Goal: Task Accomplishment & Management: Use online tool/utility

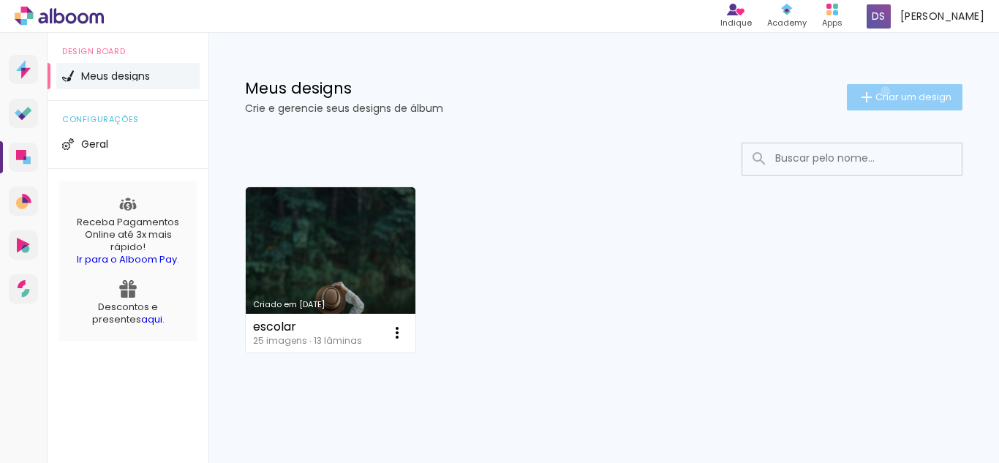
click at [875, 92] on span "Criar um design" at bounding box center [913, 97] width 76 height 10
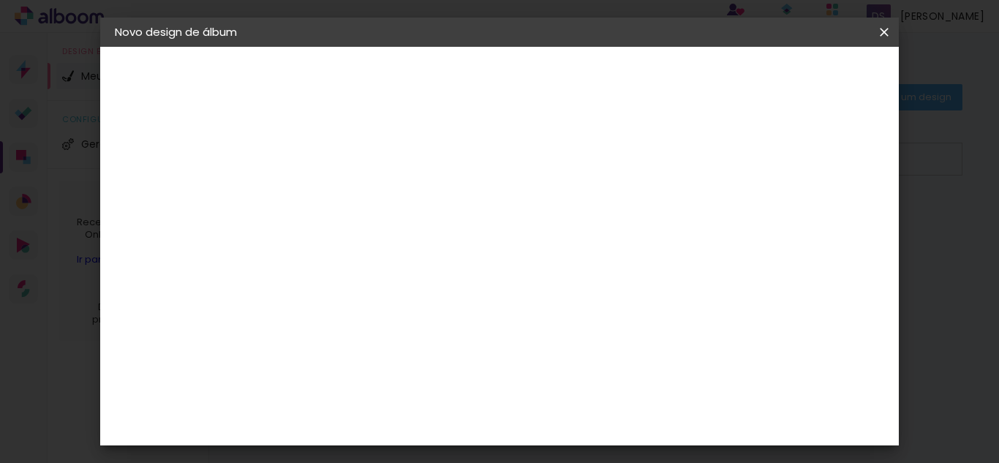
click at [354, 202] on input at bounding box center [354, 196] width 0 height 23
type input "teste"
type paper-input "teste"
click at [504, 88] on paper-button "Avançar" at bounding box center [468, 77] width 72 height 25
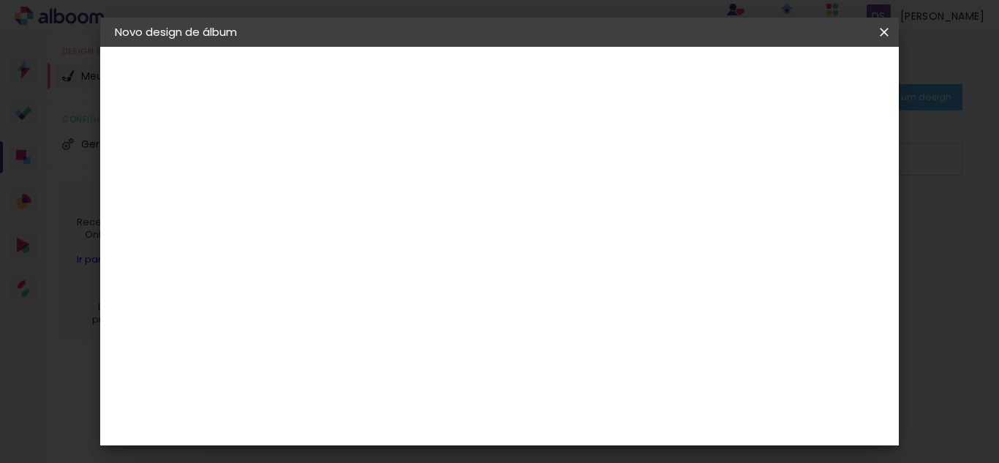
click at [380, 319] on div "Digipix Pro" at bounding box center [362, 330] width 37 height 23
click at [0, 0] on slot "Avançar" at bounding box center [0, 0] width 0 height 0
click at [411, 245] on input "text" at bounding box center [382, 254] width 57 height 23
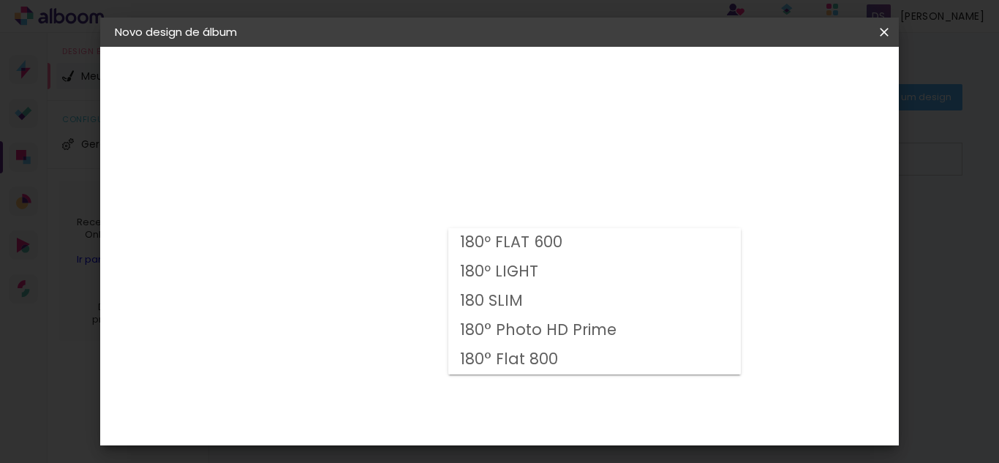
click at [0, 0] on slot "180° Photo HD Prime" at bounding box center [0, 0] width 0 height 0
type input "180° Photo HD Prime"
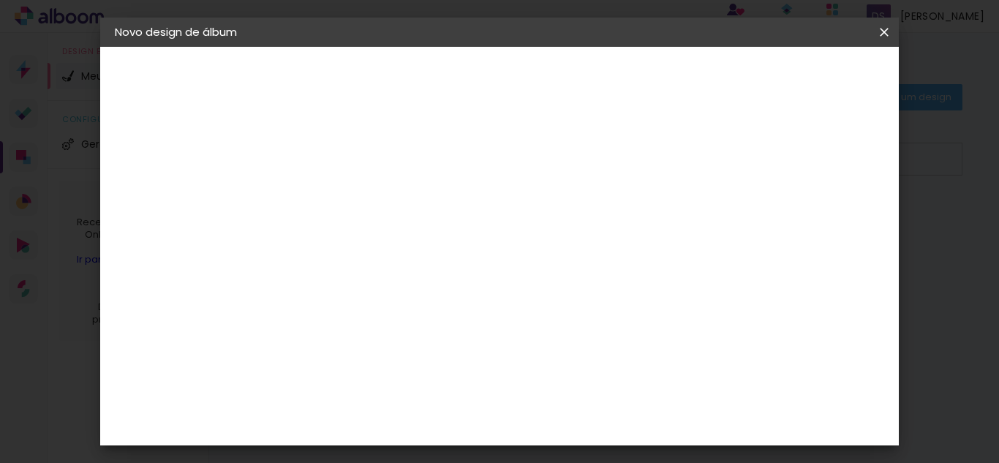
scroll to position [121, 0]
click at [453, 341] on span "25.0 × 25.0" at bounding box center [419, 360] width 68 height 39
click at [0, 0] on slot "Avançar" at bounding box center [0, 0] width 0 height 0
click at [609, 79] on span "Iniciar design" at bounding box center [592, 82] width 34 height 20
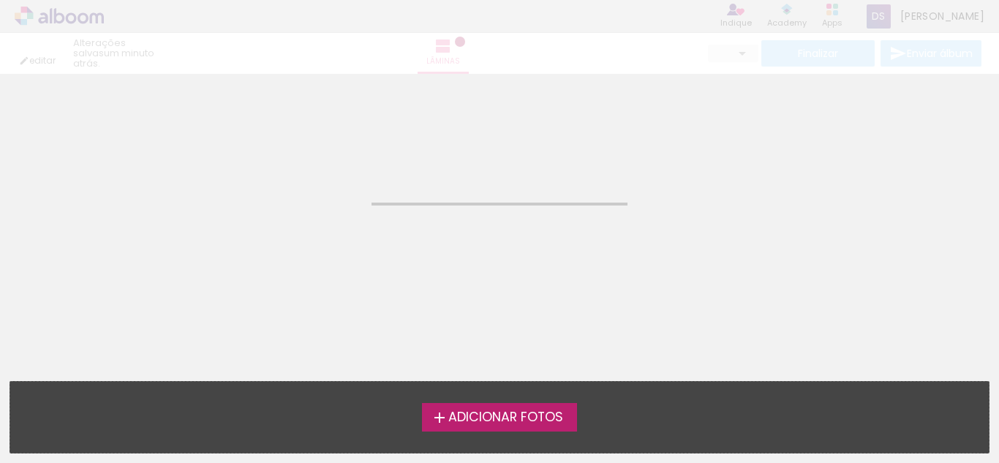
click at [466, 415] on span "Adicionar Fotos" at bounding box center [505, 417] width 115 height 13
click at [0, 0] on input "file" at bounding box center [0, 0] width 0 height 0
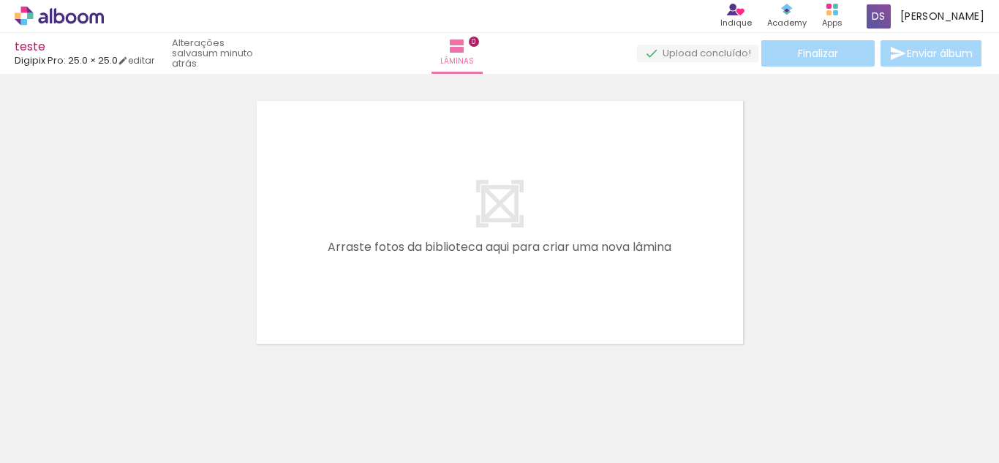
click at [518, 236] on quentale-layouter at bounding box center [500, 222] width 494 height 250
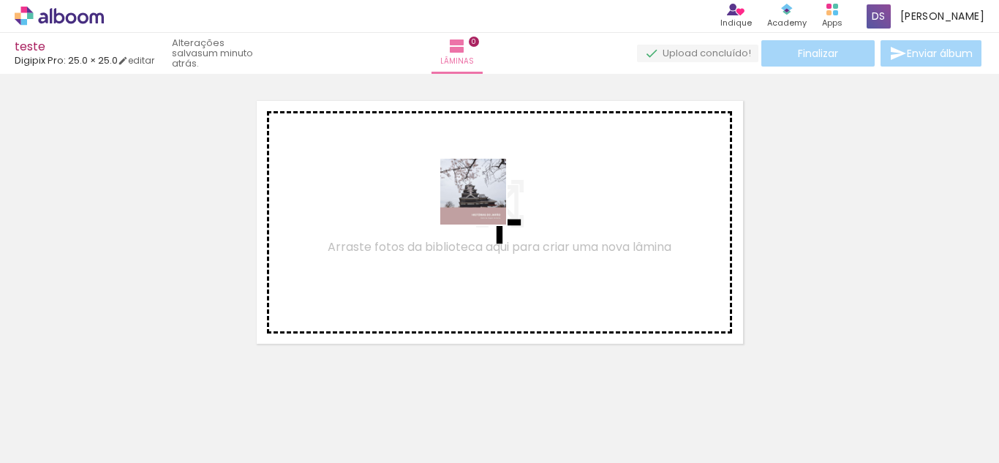
drag, startPoint x: 149, startPoint y: 437, endPoint x: 484, endPoint y: 203, distance: 408.5
click at [484, 203] on quentale-workspace at bounding box center [499, 231] width 999 height 463
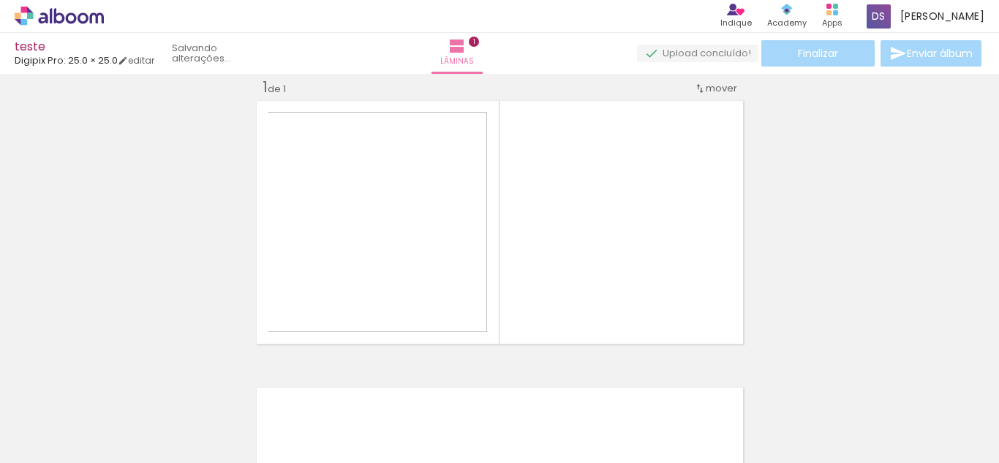
scroll to position [19, 0]
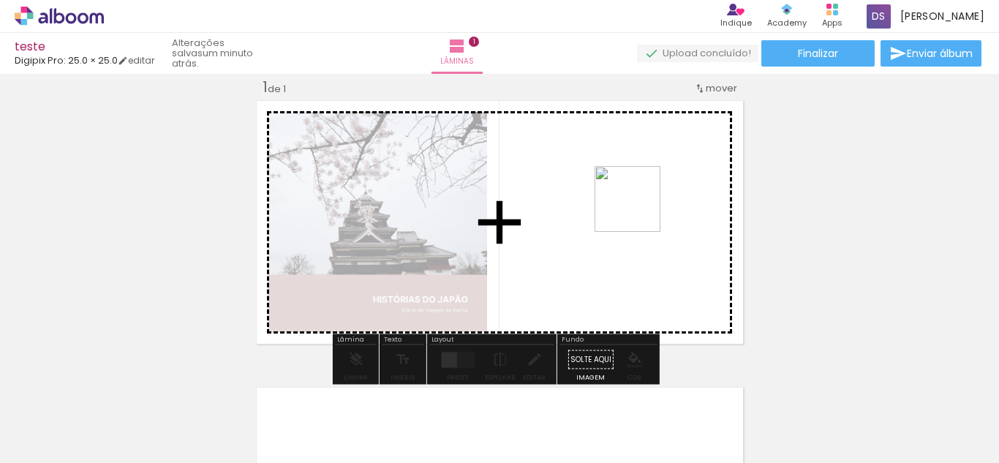
drag, startPoint x: 230, startPoint y: 441, endPoint x: 638, endPoint y: 210, distance: 469.5
click at [638, 210] on quentale-workspace at bounding box center [499, 231] width 999 height 463
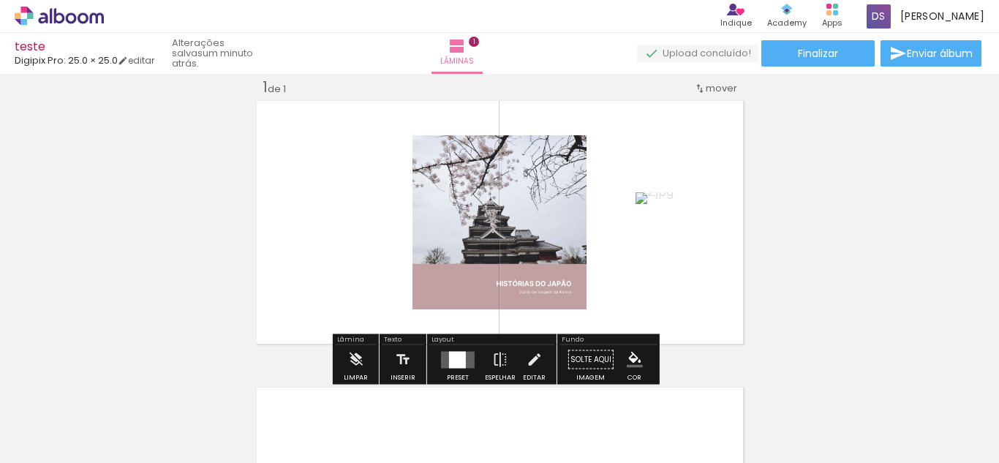
click at [453, 363] on div at bounding box center [457, 359] width 17 height 17
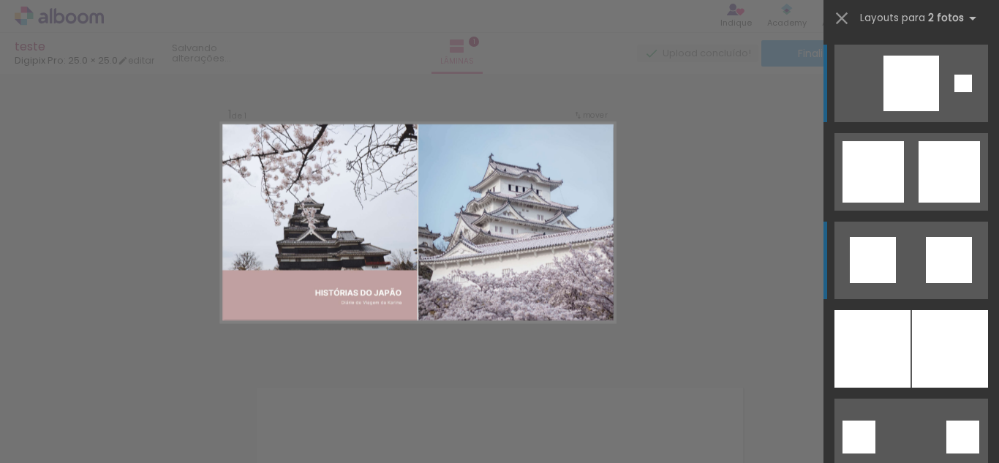
scroll to position [18, 0]
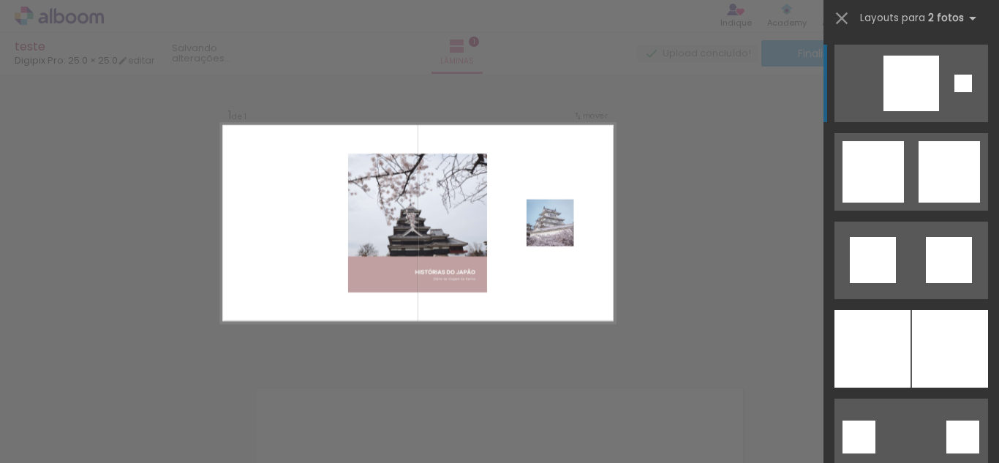
click at [722, 262] on div "Confirmar Cancelar" at bounding box center [499, 360] width 999 height 608
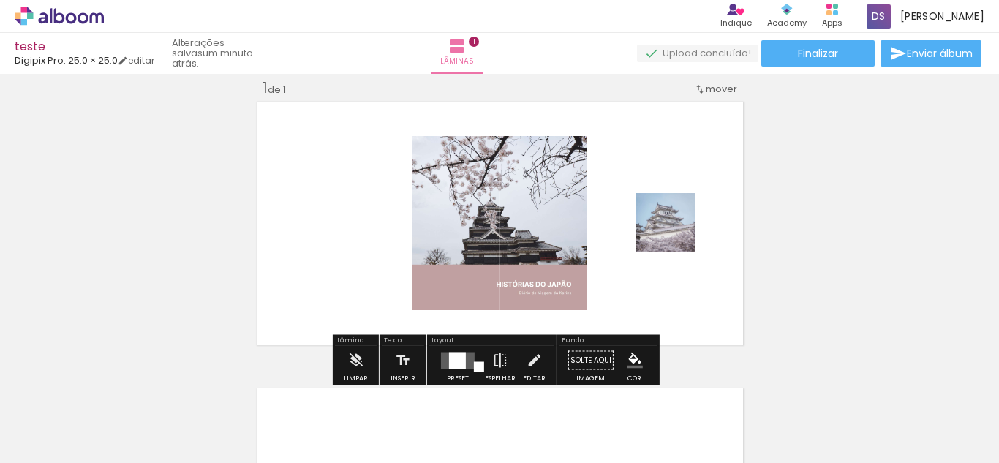
click at [314, 420] on div at bounding box center [310, 413] width 72 height 72
click at [492, 358] on iron-icon at bounding box center [500, 360] width 16 height 29
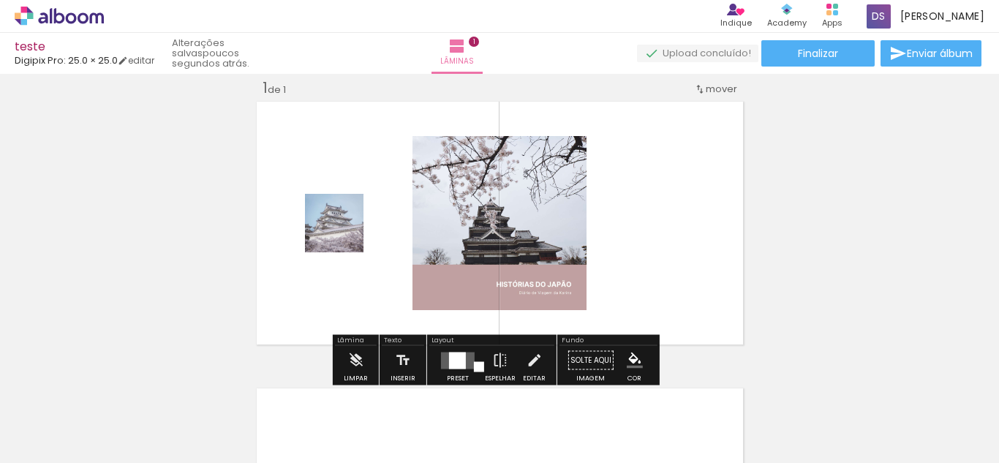
click at [794, 272] on div "Inserir lâmina 1 de 1" at bounding box center [499, 348] width 999 height 574
click at [474, 56] on span "Lâminas" at bounding box center [457, 61] width 34 height 13
click at [355, 357] on iron-icon at bounding box center [355, 360] width 16 height 29
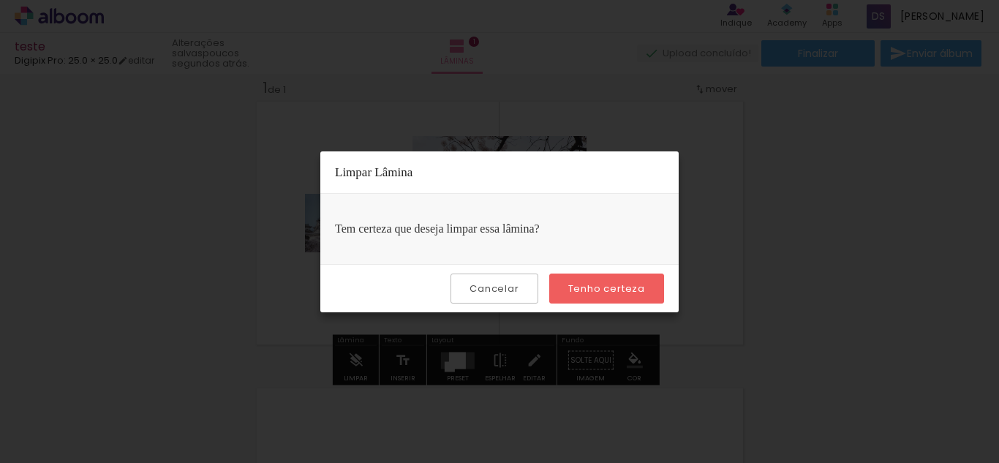
click at [0, 0] on slot "Cancelar" at bounding box center [0, 0] width 0 height 0
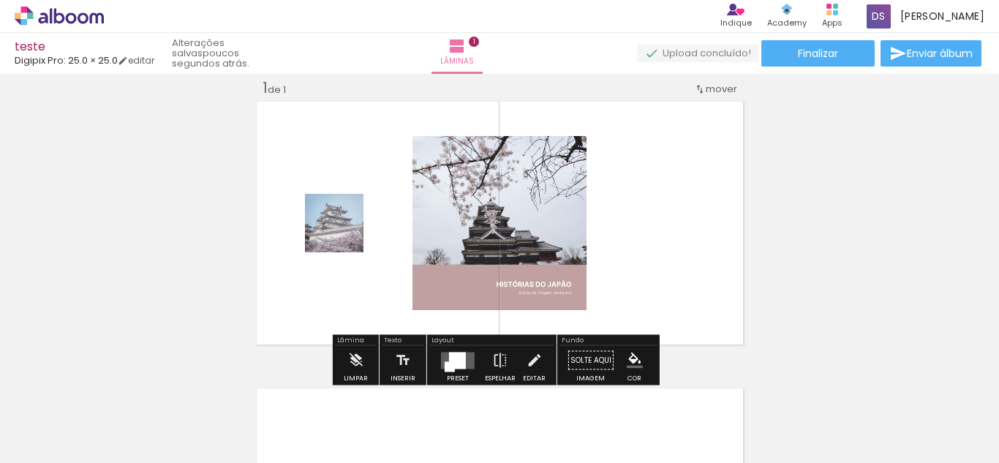
click at [194, 219] on div "Inserir lâmina 1 de 1" at bounding box center [499, 348] width 999 height 574
click at [360, 303] on quentale-layouter at bounding box center [500, 223] width 494 height 250
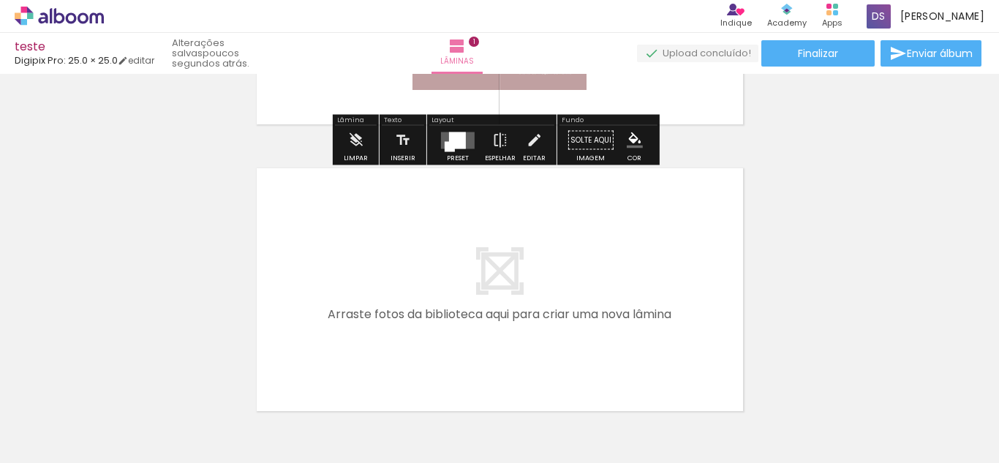
scroll to position [260, 0]
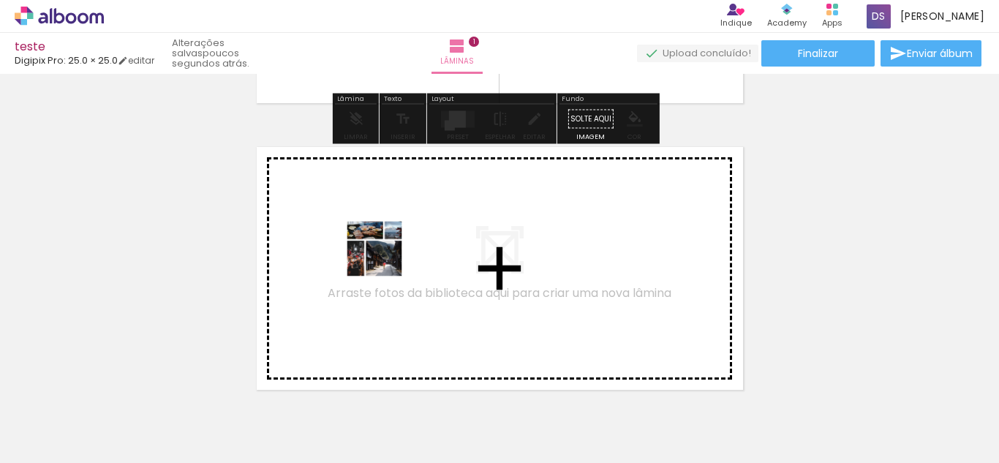
drag, startPoint x: 224, startPoint y: 438, endPoint x: 389, endPoint y: 257, distance: 245.3
click at [389, 257] on quentale-workspace at bounding box center [499, 231] width 999 height 463
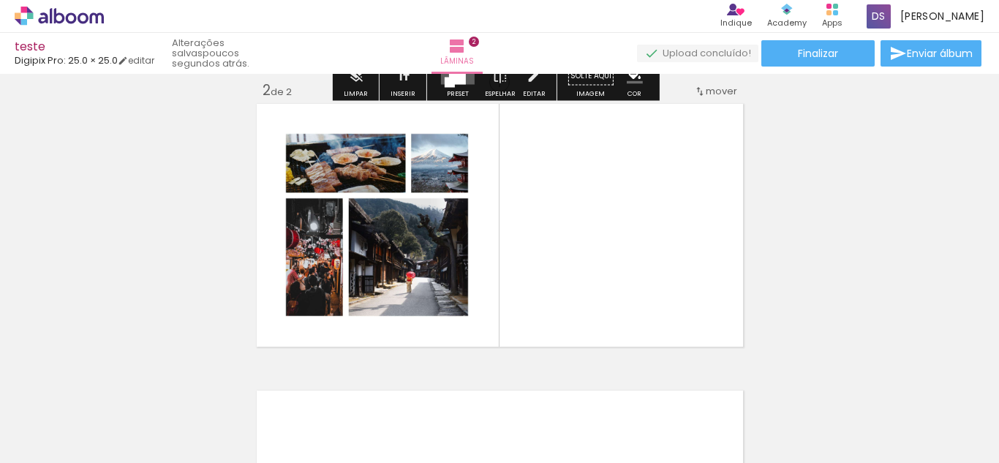
scroll to position [306, 0]
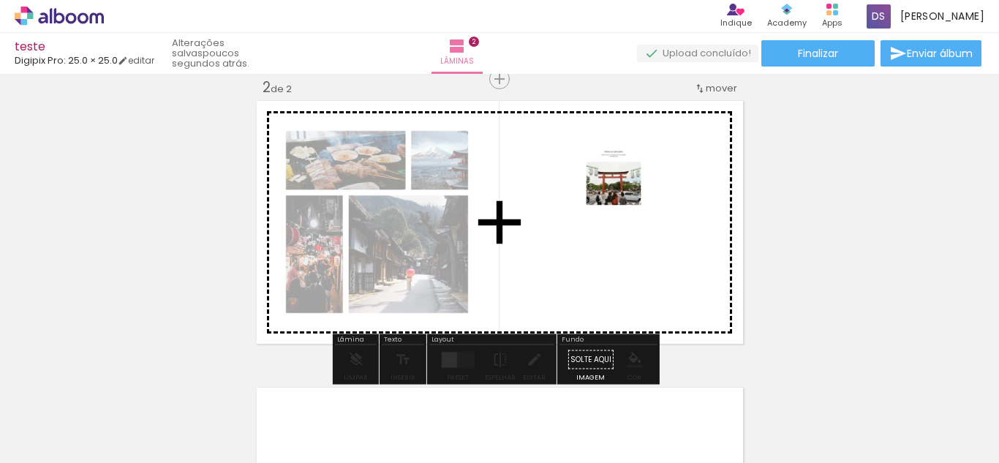
drag, startPoint x: 135, startPoint y: 423, endPoint x: 624, endPoint y: 189, distance: 542.6
click at [624, 189] on quentale-workspace at bounding box center [499, 231] width 999 height 463
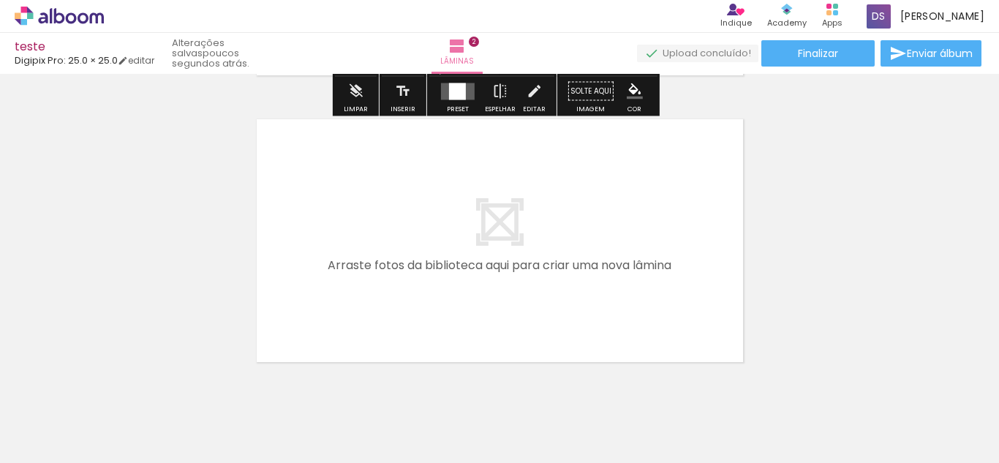
scroll to position [598, 0]
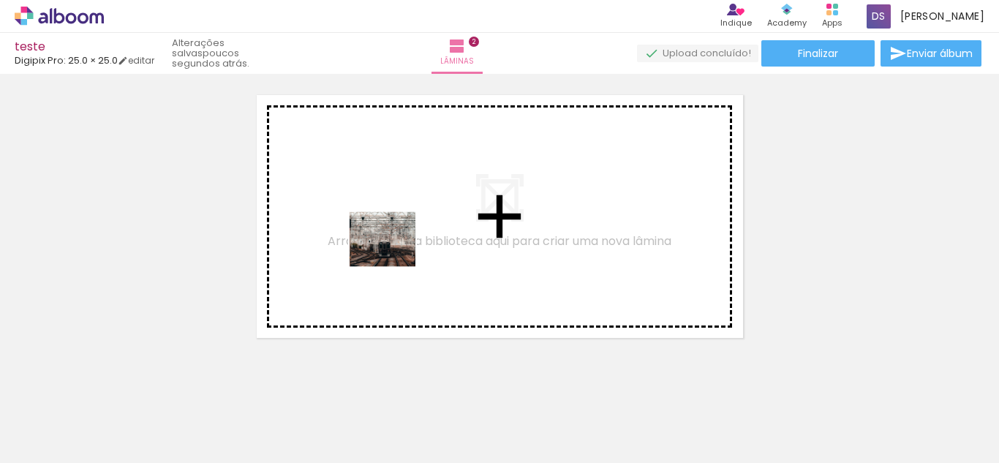
drag, startPoint x: 322, startPoint y: 434, endPoint x: 414, endPoint y: 216, distance: 235.6
click at [414, 216] on quentale-workspace at bounding box center [499, 231] width 999 height 463
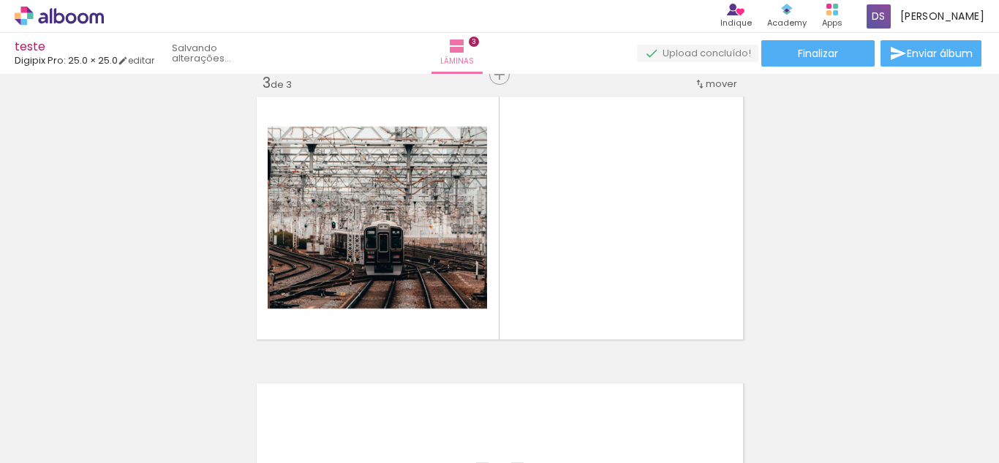
scroll to position [592, 0]
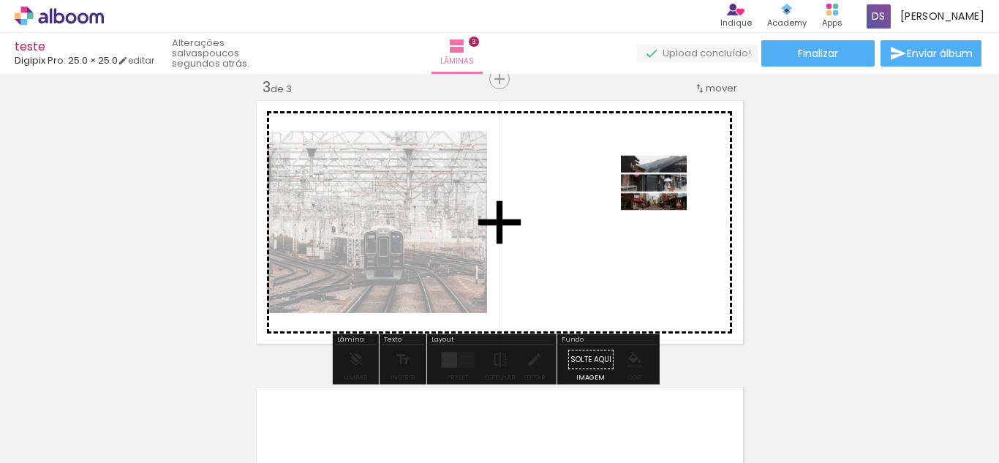
drag, startPoint x: 411, startPoint y: 422, endPoint x: 665, endPoint y: 196, distance: 339.7
click at [665, 196] on quentale-workspace at bounding box center [499, 231] width 999 height 463
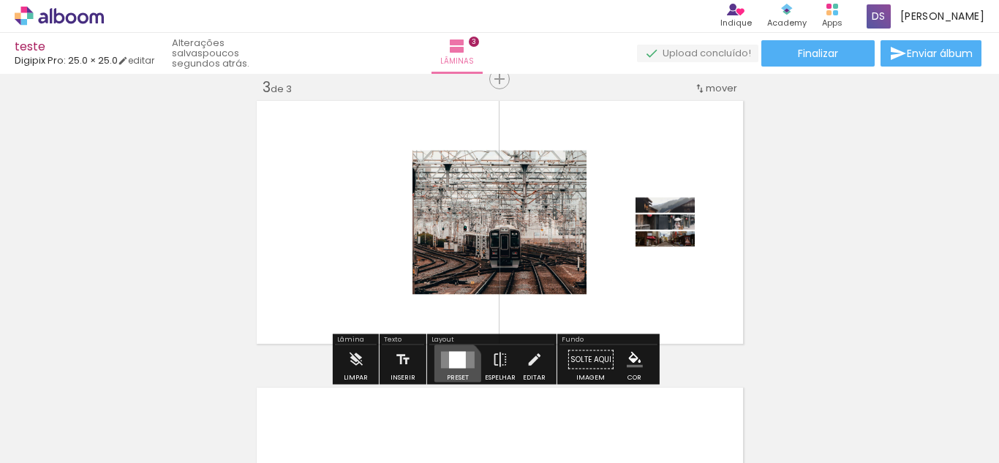
click at [450, 368] on div at bounding box center [457, 359] width 39 height 29
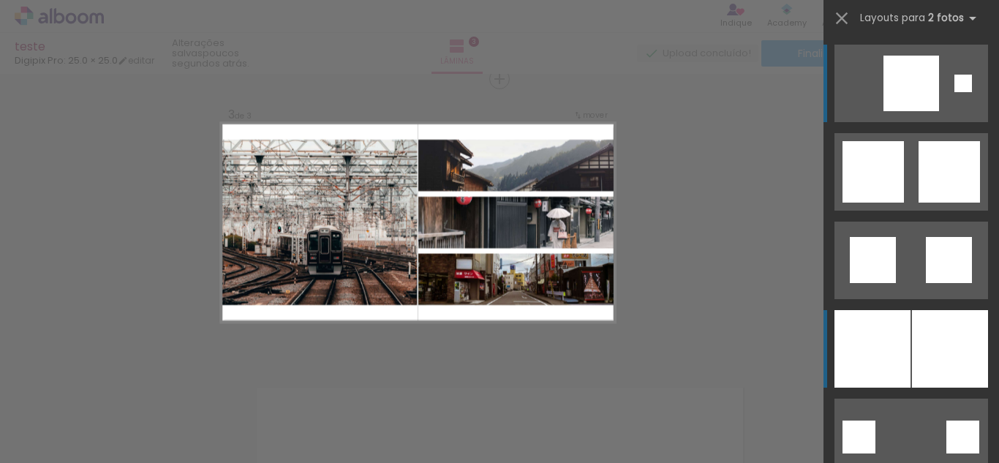
click at [894, 368] on div at bounding box center [872, 349] width 76 height 78
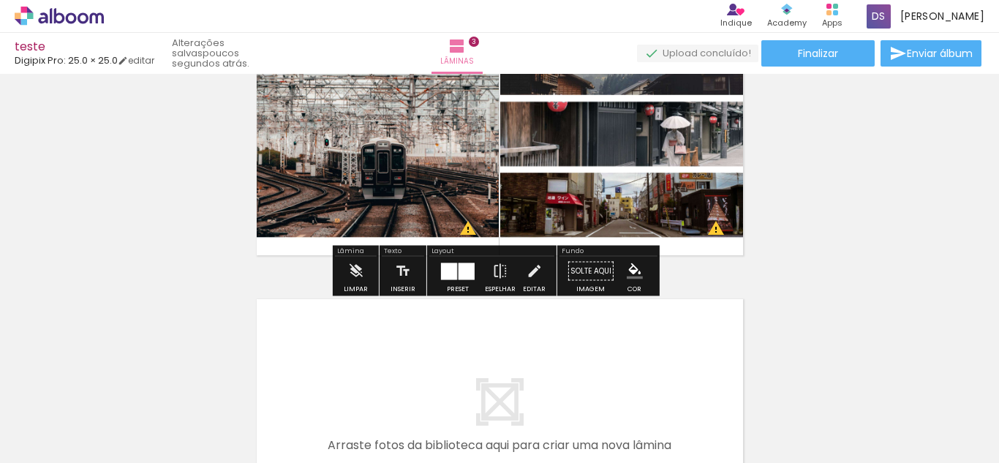
scroll to position [812, 0]
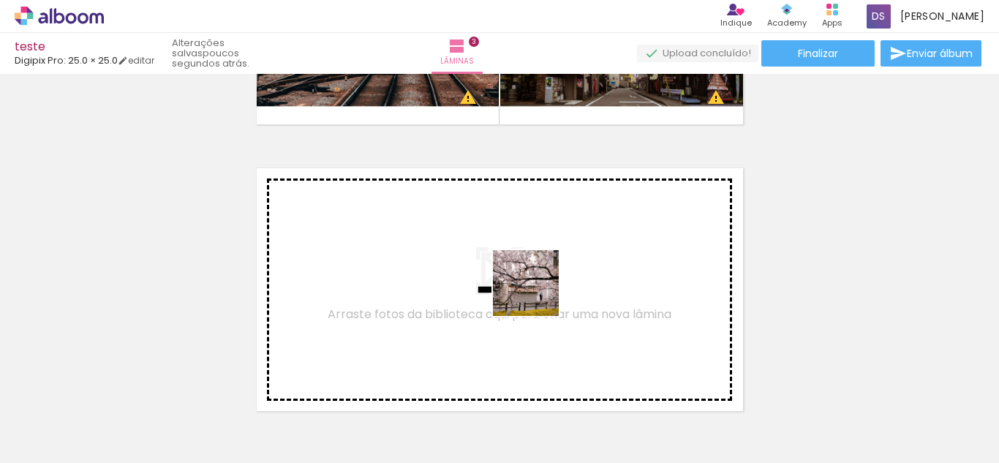
drag, startPoint x: 540, startPoint y: 439, endPoint x: 519, endPoint y: 289, distance: 152.1
click at [519, 289] on quentale-workspace at bounding box center [499, 231] width 999 height 463
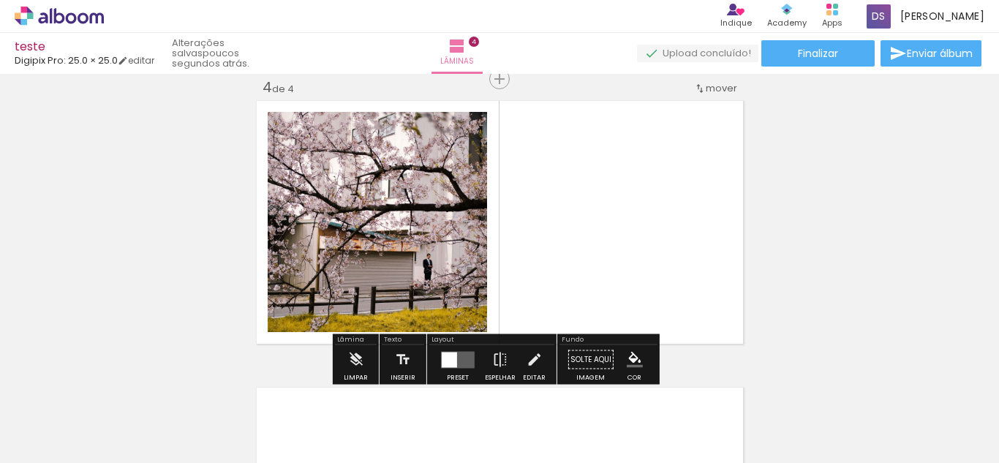
scroll to position [952, 0]
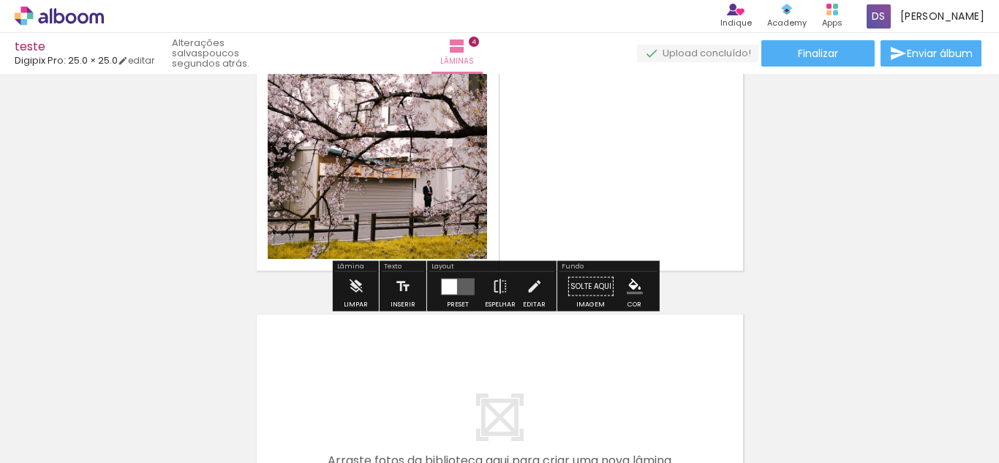
click at [450, 290] on div at bounding box center [449, 286] width 15 height 15
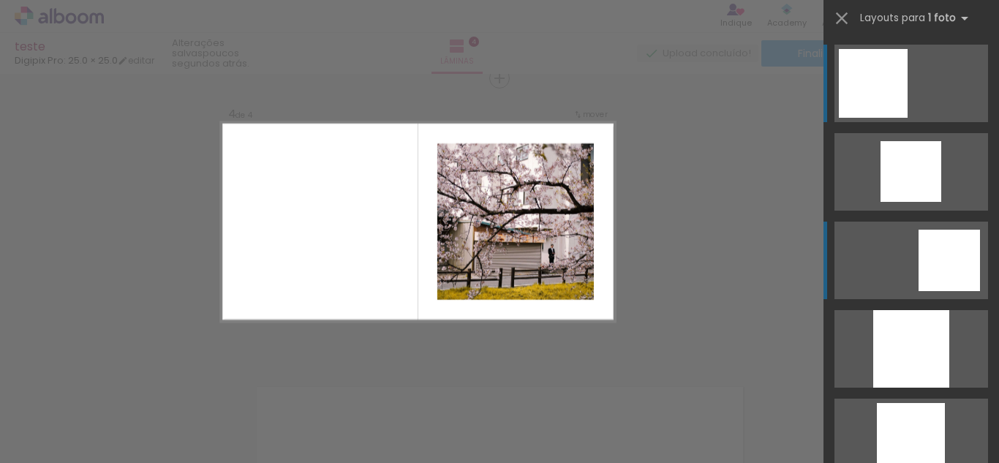
scroll to position [879, 0]
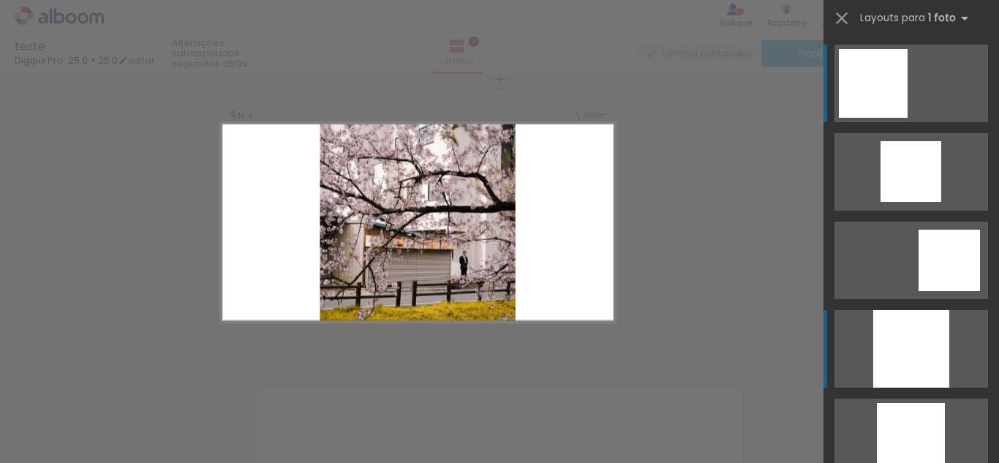
click at [899, 369] on div at bounding box center [911, 349] width 76 height 78
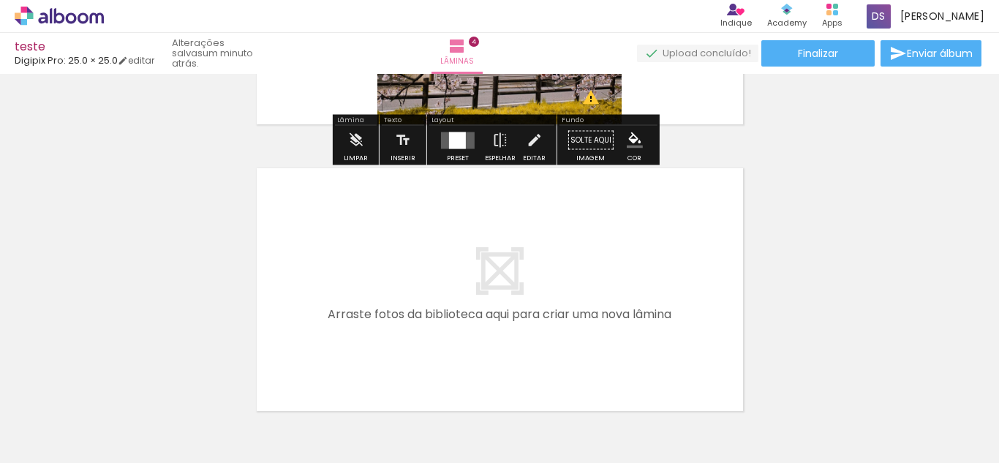
scroll to position [1171, 0]
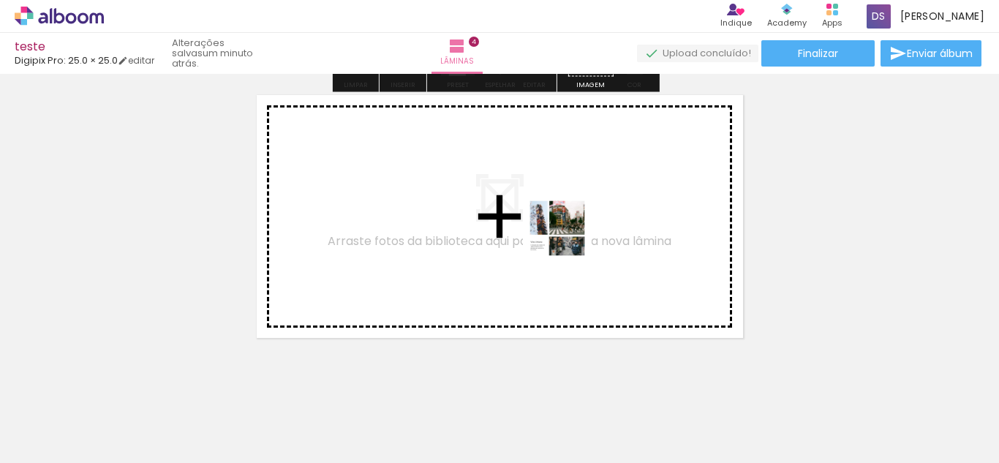
drag, startPoint x: 660, startPoint y: 421, endPoint x: 567, endPoint y: 239, distance: 204.4
click at [567, 239] on quentale-workspace at bounding box center [499, 231] width 999 height 463
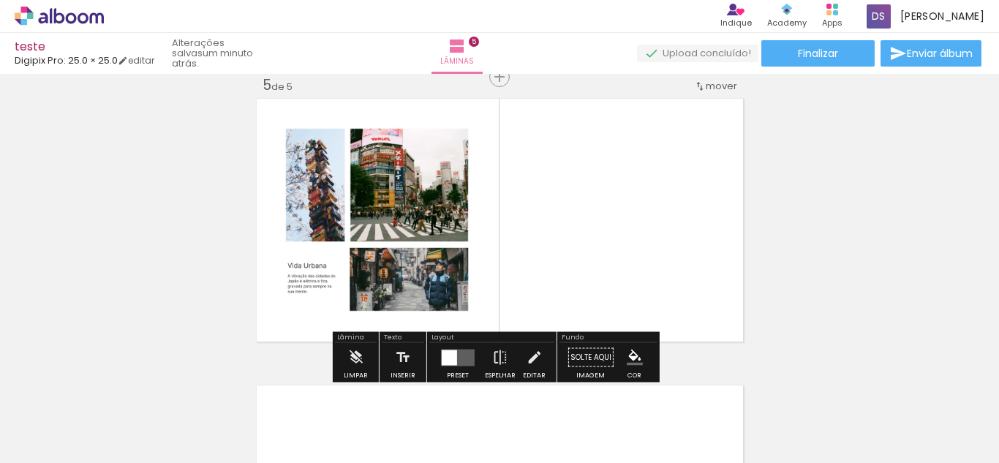
scroll to position [1166, 0]
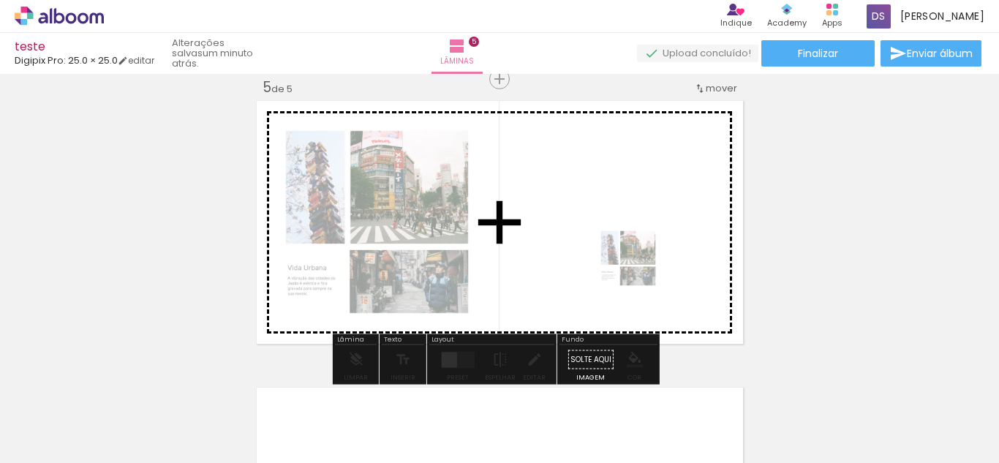
drag, startPoint x: 640, startPoint y: 421, endPoint x: 630, endPoint y: 249, distance: 172.8
click at [630, 249] on quentale-workspace at bounding box center [499, 231] width 999 height 463
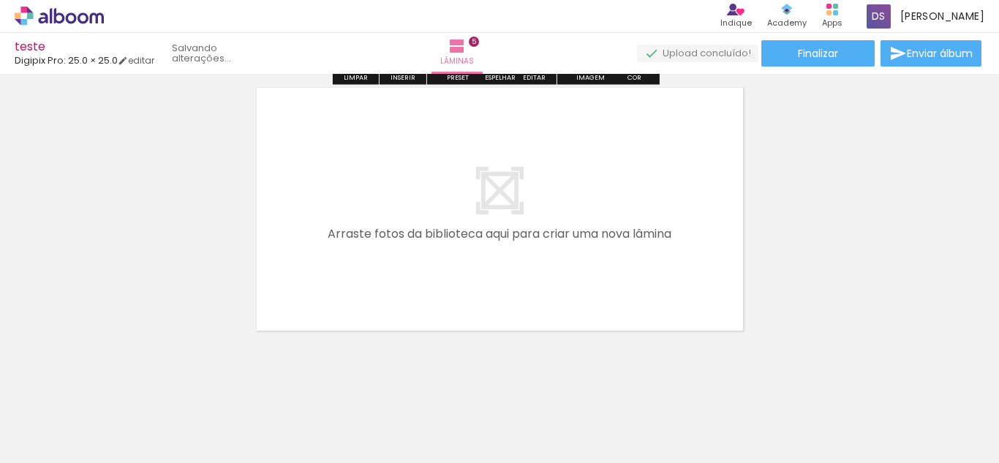
scroll to position [1479, 0]
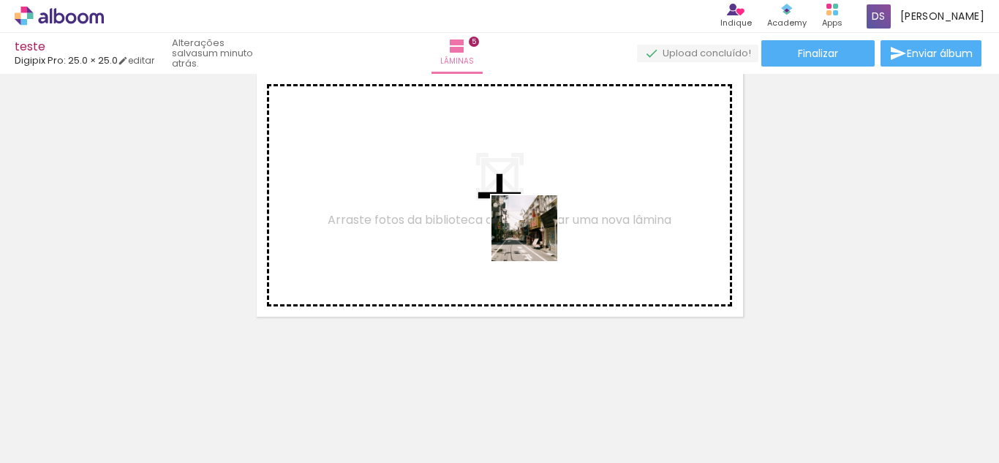
drag, startPoint x: 698, startPoint y: 441, endPoint x: 541, endPoint y: 235, distance: 259.3
click at [529, 235] on quentale-workspace at bounding box center [499, 231] width 999 height 463
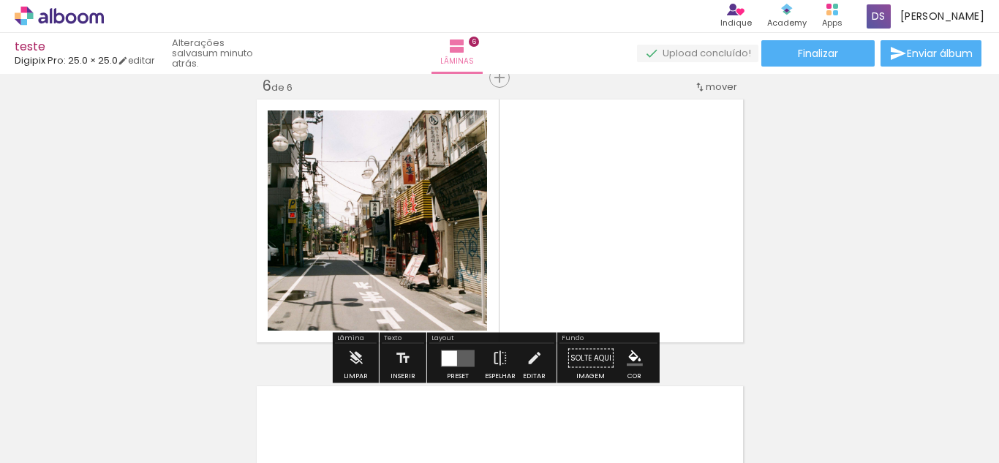
scroll to position [1452, 0]
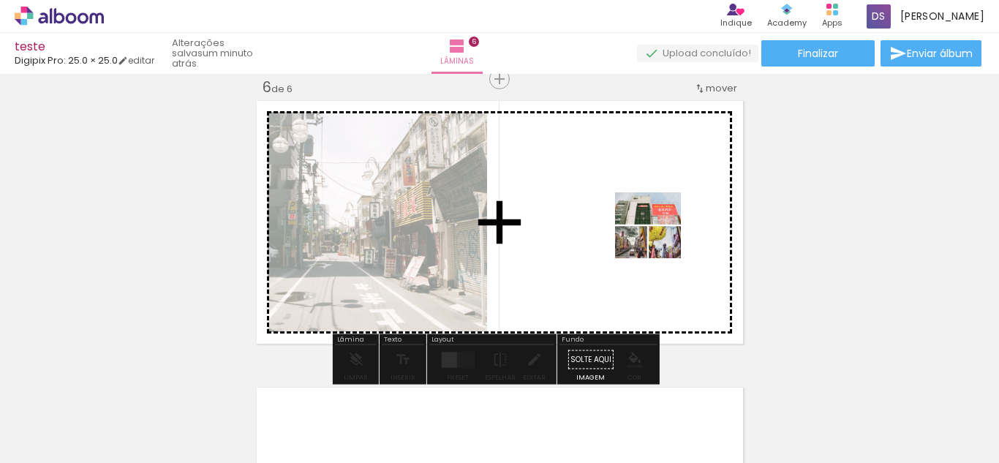
drag, startPoint x: 808, startPoint y: 420, endPoint x: 637, endPoint y: 212, distance: 269.1
click at [637, 212] on quentale-workspace at bounding box center [499, 231] width 999 height 463
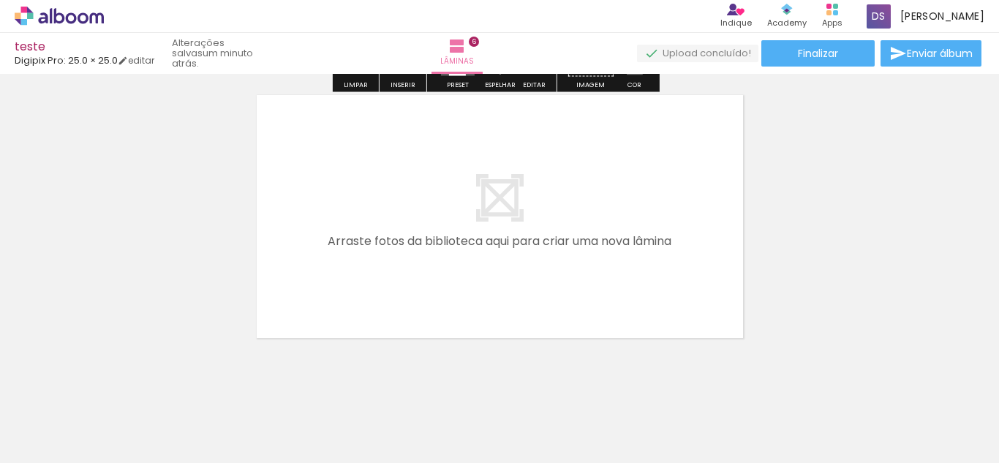
scroll to position [1766, 0]
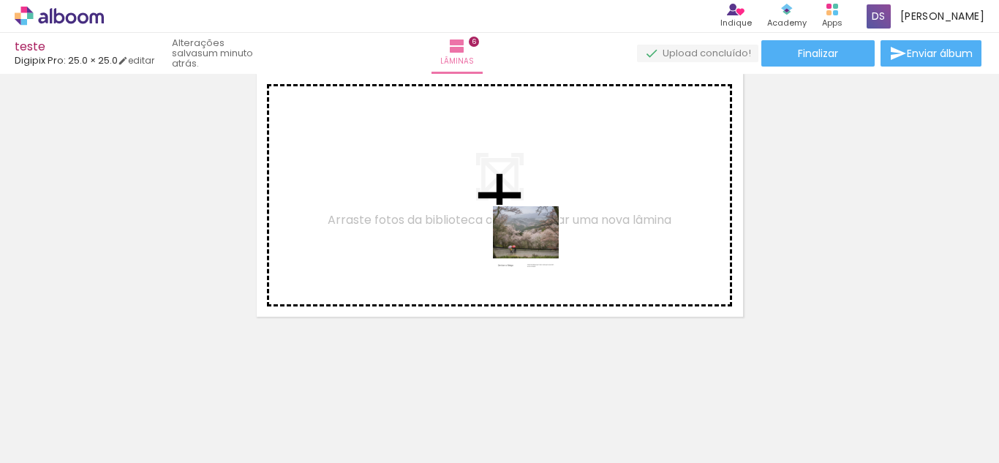
drag, startPoint x: 869, startPoint y: 419, endPoint x: 646, endPoint y: 252, distance: 278.9
click at [523, 240] on quentale-workspace at bounding box center [499, 231] width 999 height 463
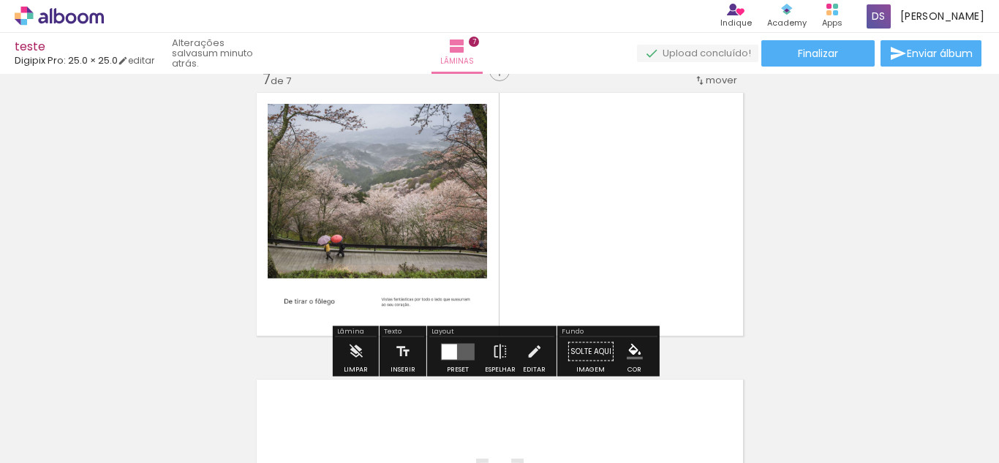
scroll to position [1739, 0]
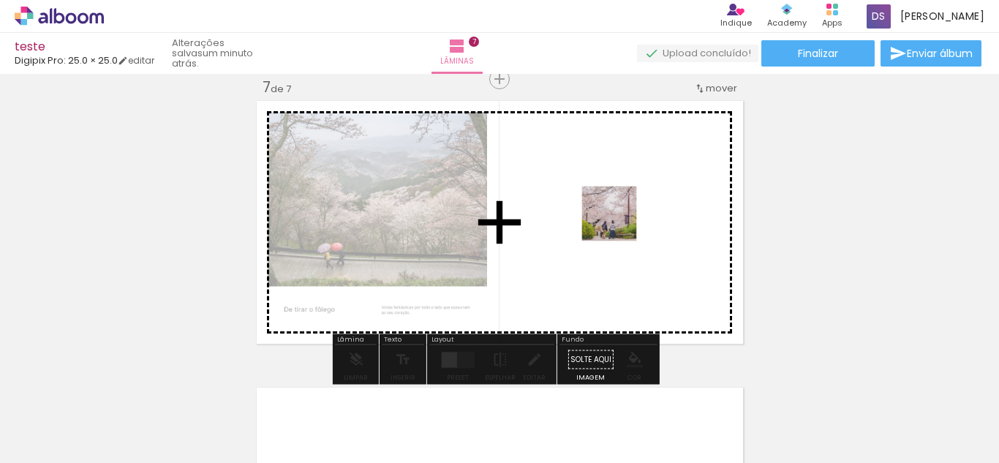
drag, startPoint x: 957, startPoint y: 434, endPoint x: 761, endPoint y: 228, distance: 283.9
click at [574, 216] on quentale-workspace at bounding box center [499, 231] width 999 height 463
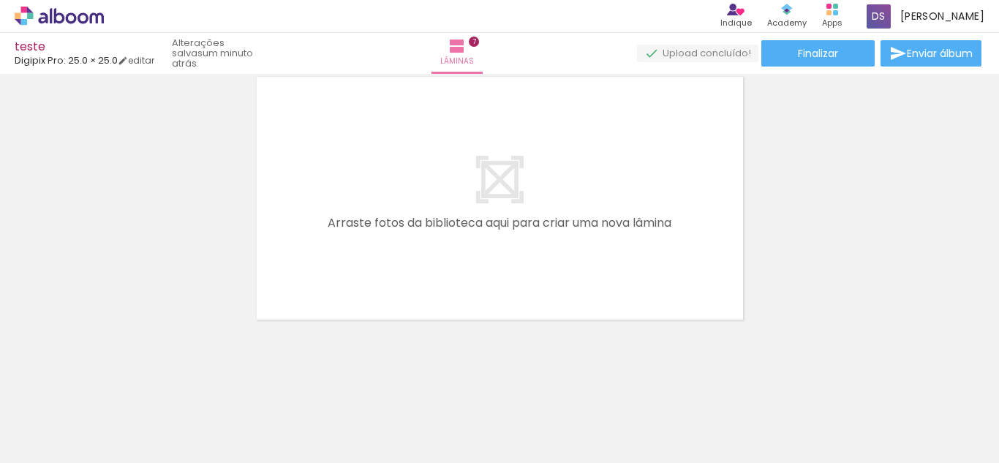
scroll to position [2052, 0]
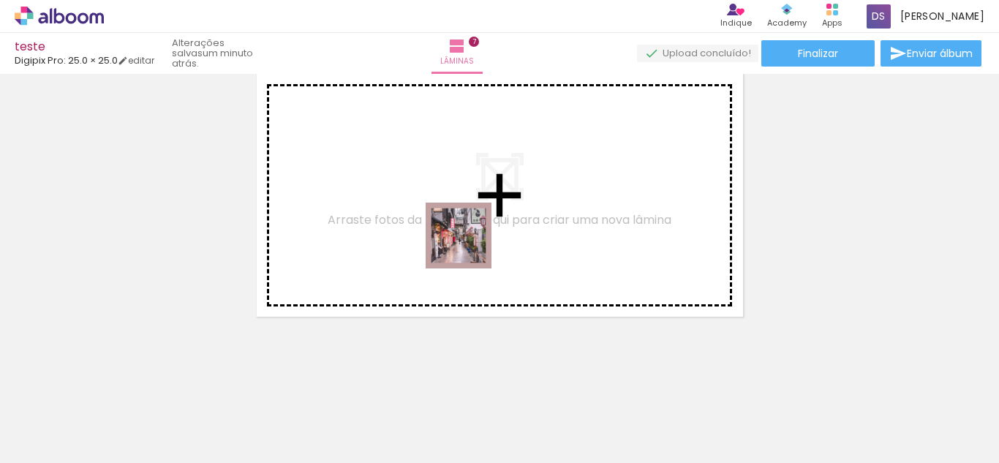
drag, startPoint x: 469, startPoint y: 408, endPoint x: 465, endPoint y: 233, distance: 175.5
click at [465, 233] on quentale-workspace at bounding box center [499, 231] width 999 height 463
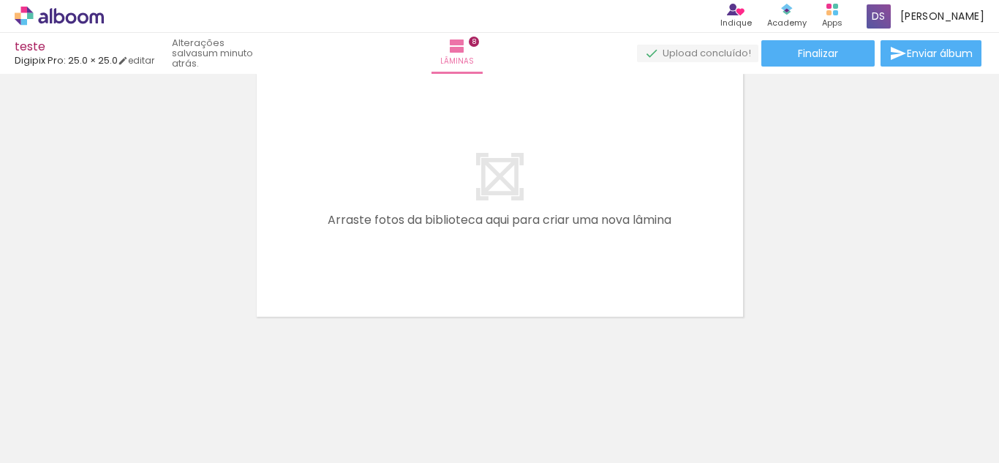
scroll to position [0, 790]
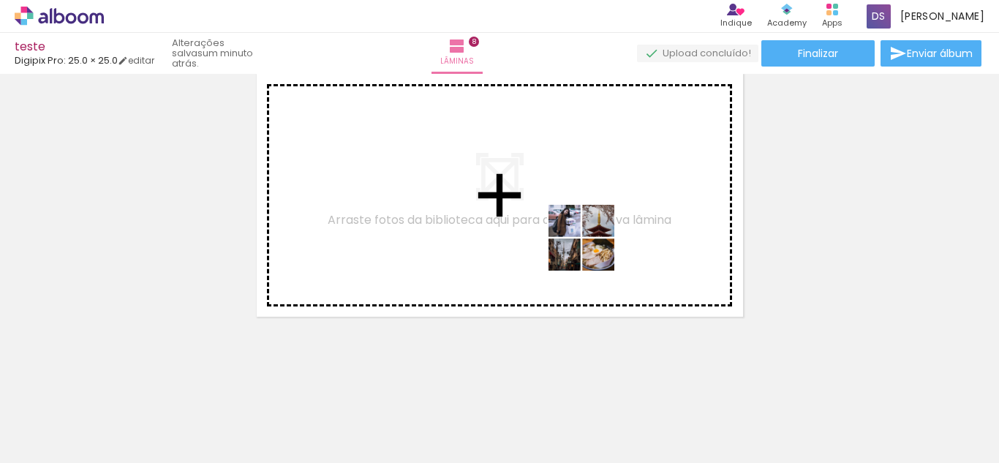
drag, startPoint x: 656, startPoint y: 413, endPoint x: 888, endPoint y: 363, distance: 237.1
click at [569, 225] on quentale-workspace at bounding box center [499, 231] width 999 height 463
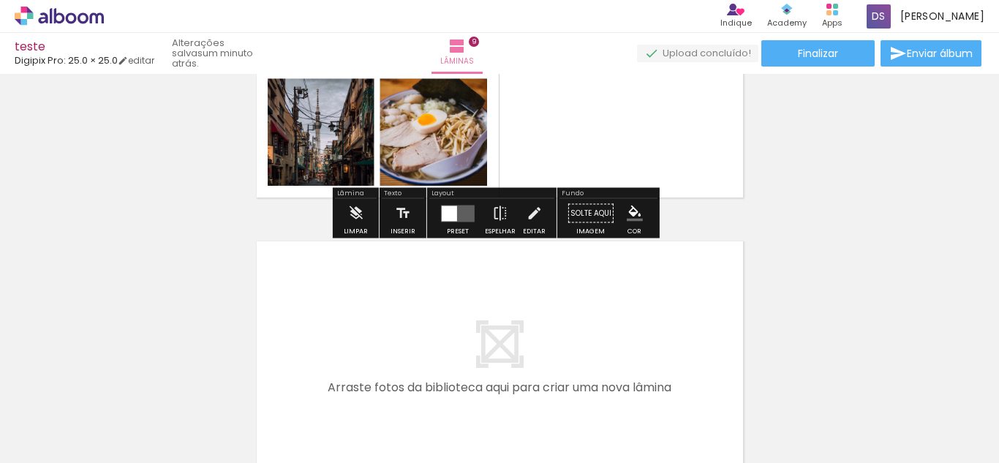
scroll to position [2531, 0]
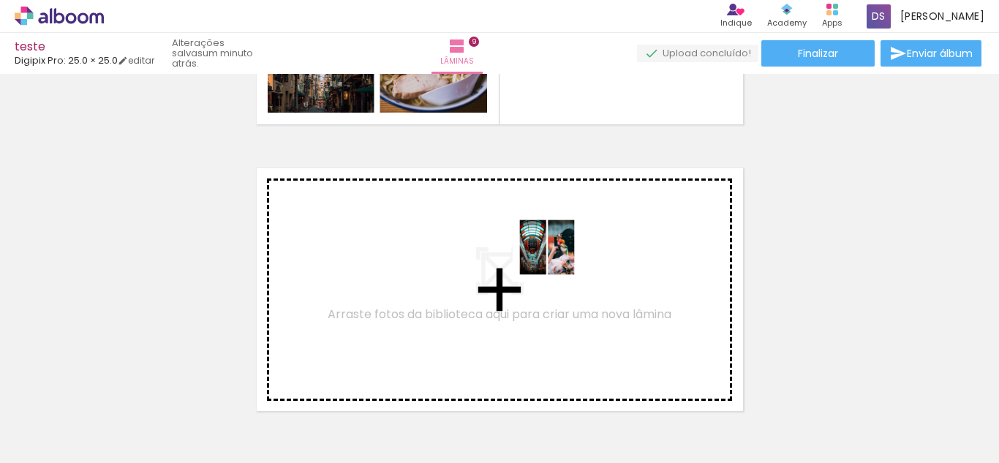
drag, startPoint x: 632, startPoint y: 430, endPoint x: 558, endPoint y: 258, distance: 187.3
click at [558, 258] on quentale-workspace at bounding box center [499, 231] width 999 height 463
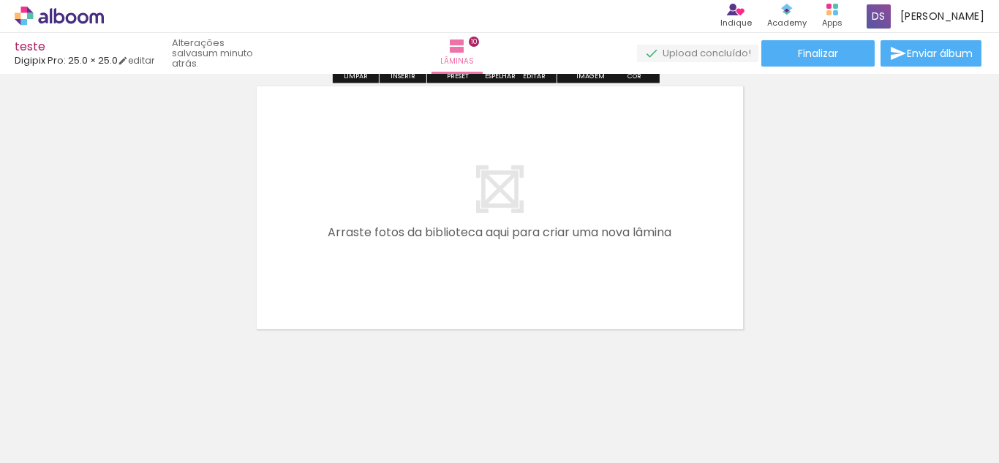
scroll to position [2912, 0]
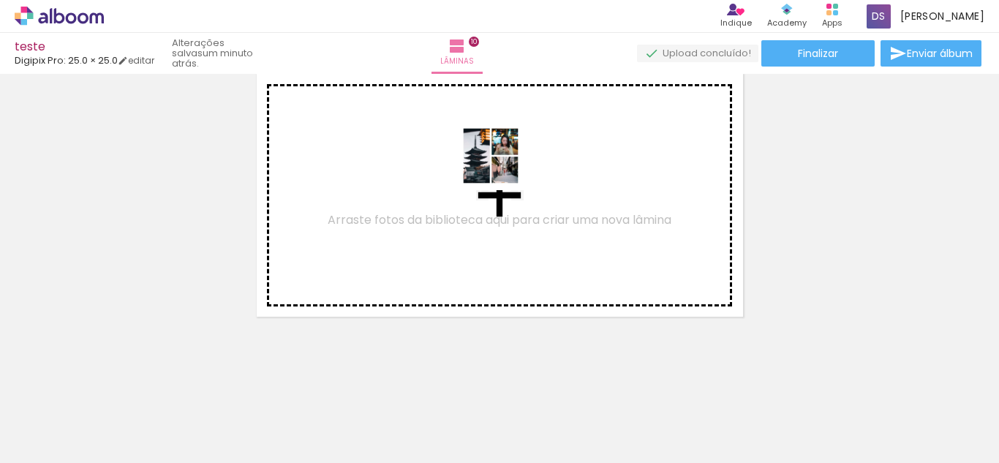
drag, startPoint x: 690, startPoint y: 420, endPoint x: 502, endPoint y: 191, distance: 297.2
click at [502, 191] on quentale-workspace at bounding box center [499, 231] width 999 height 463
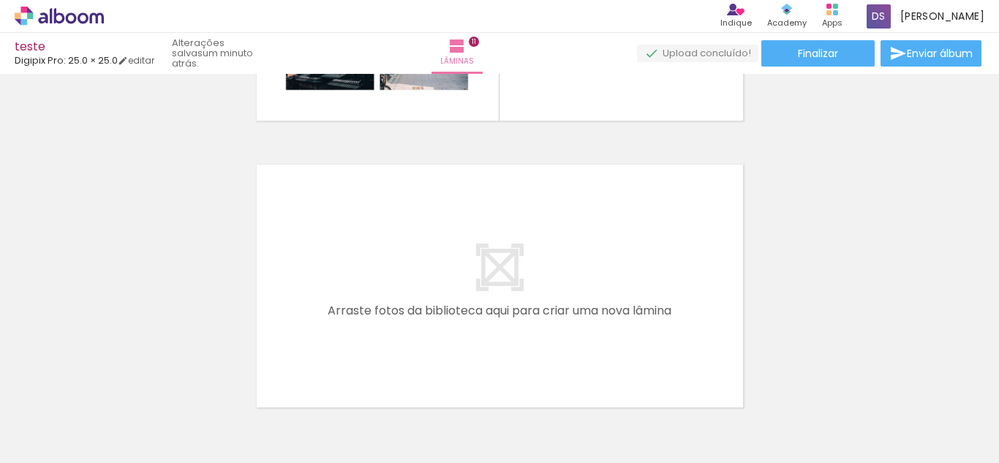
scroll to position [3178, 0]
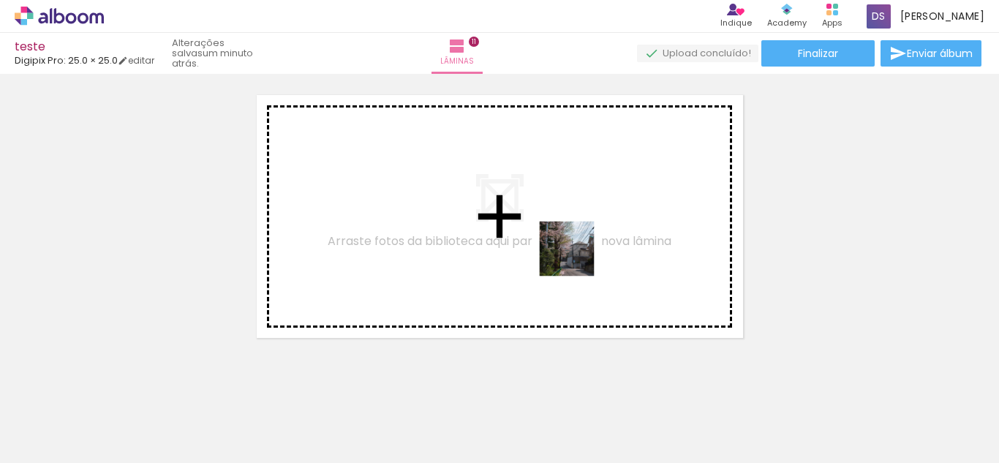
drag, startPoint x: 771, startPoint y: 417, endPoint x: 696, endPoint y: 259, distance: 175.0
click at [550, 235] on quentale-workspace at bounding box center [499, 231] width 999 height 463
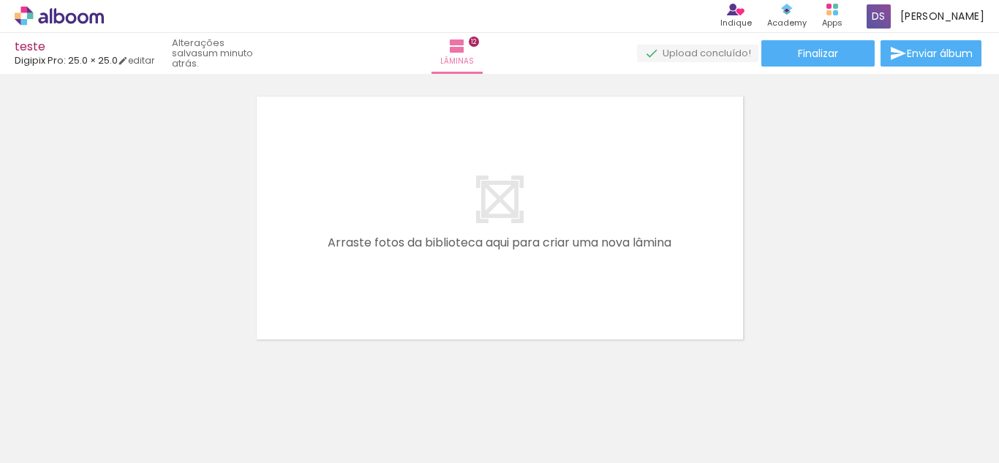
scroll to position [3464, 0]
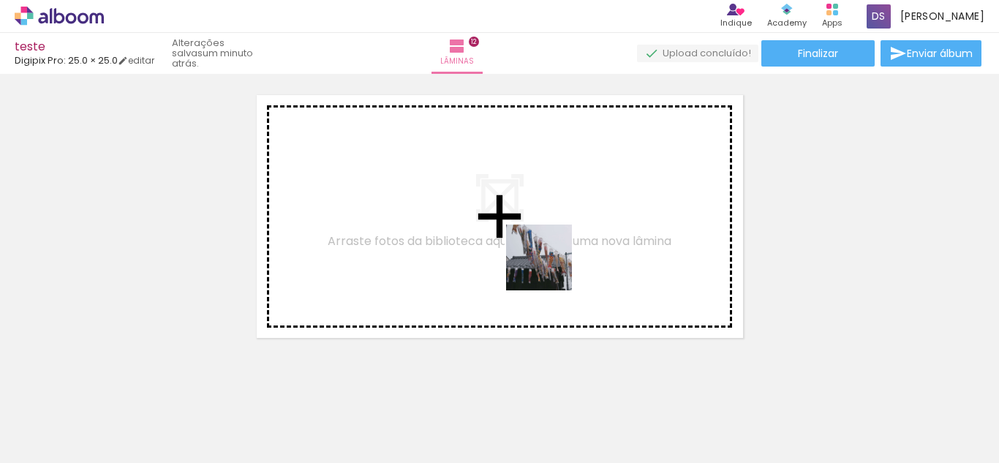
drag, startPoint x: 851, startPoint y: 418, endPoint x: 542, endPoint y: 262, distance: 346.3
click at [542, 262] on quentale-workspace at bounding box center [499, 231] width 999 height 463
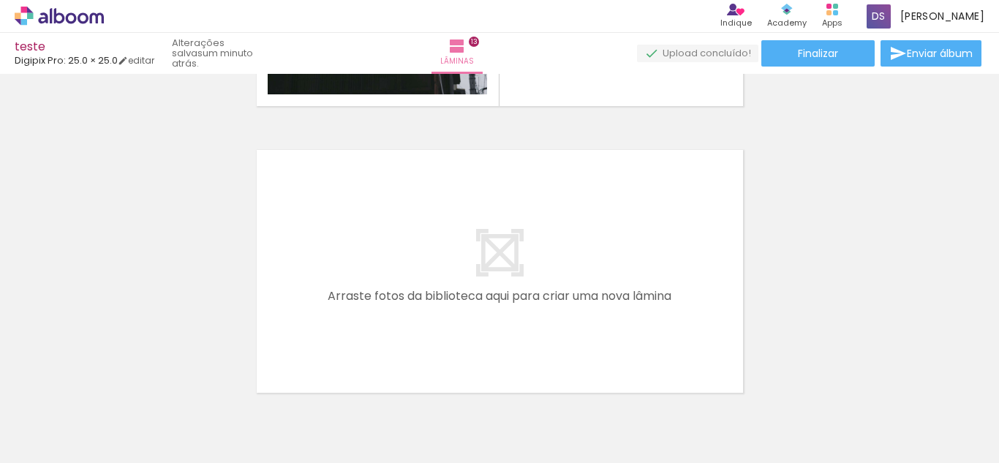
scroll to position [3751, 0]
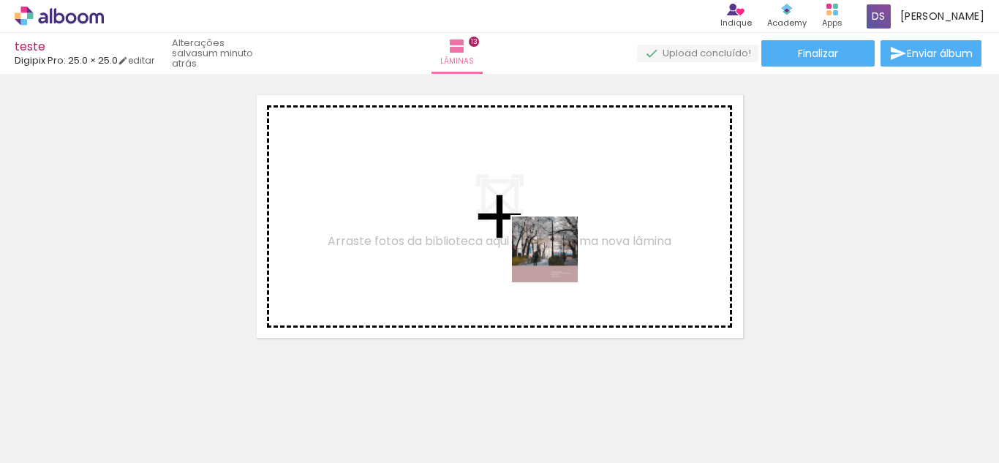
drag, startPoint x: 936, startPoint y: 426, endPoint x: 998, endPoint y: 225, distance: 209.8
click at [508, 226] on quentale-workspace at bounding box center [499, 231] width 999 height 463
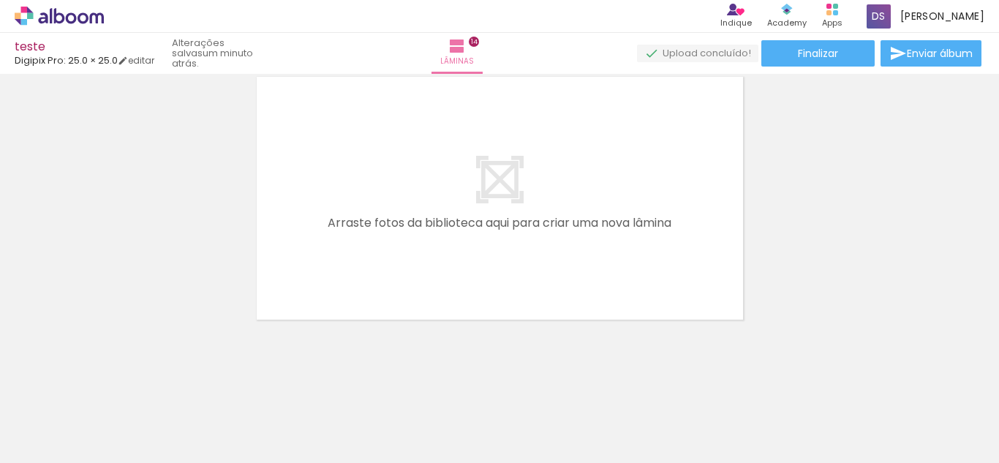
scroll to position [4059, 0]
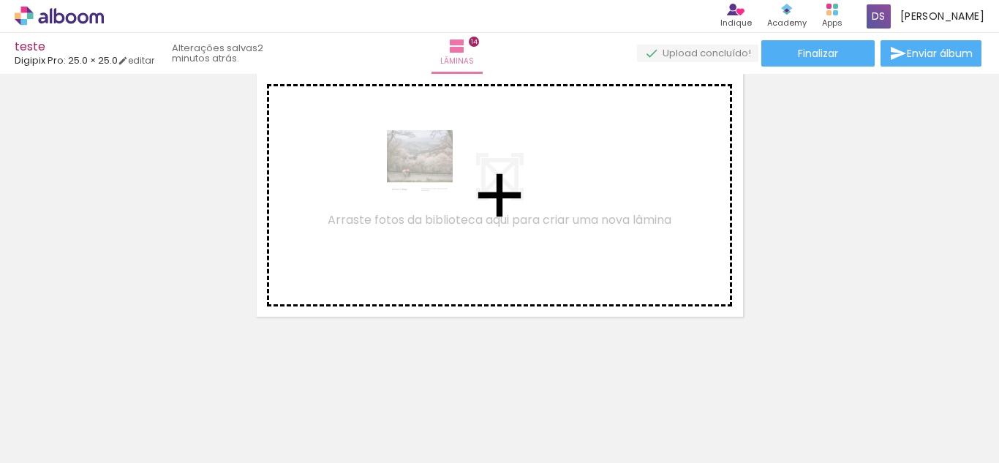
drag, startPoint x: 379, startPoint y: 265, endPoint x: 431, endPoint y: 174, distance: 105.1
click at [431, 174] on quentale-workspace at bounding box center [499, 231] width 999 height 463
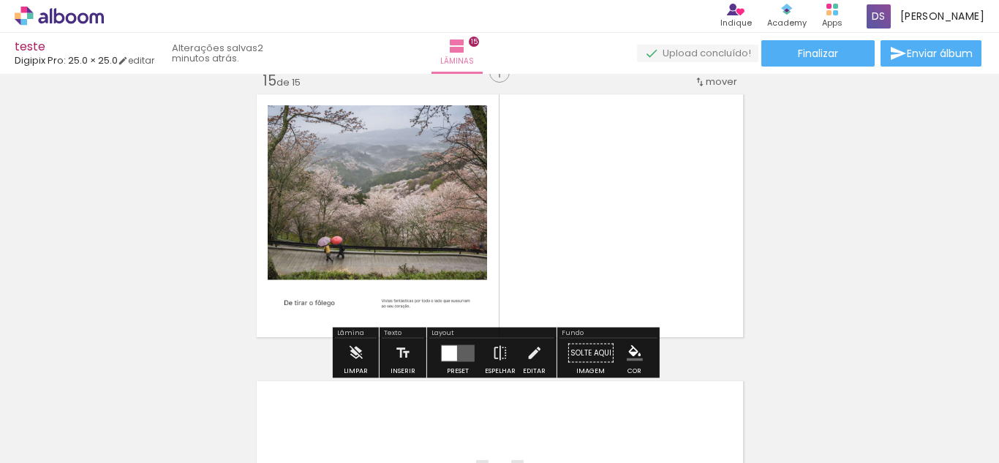
scroll to position [4032, 0]
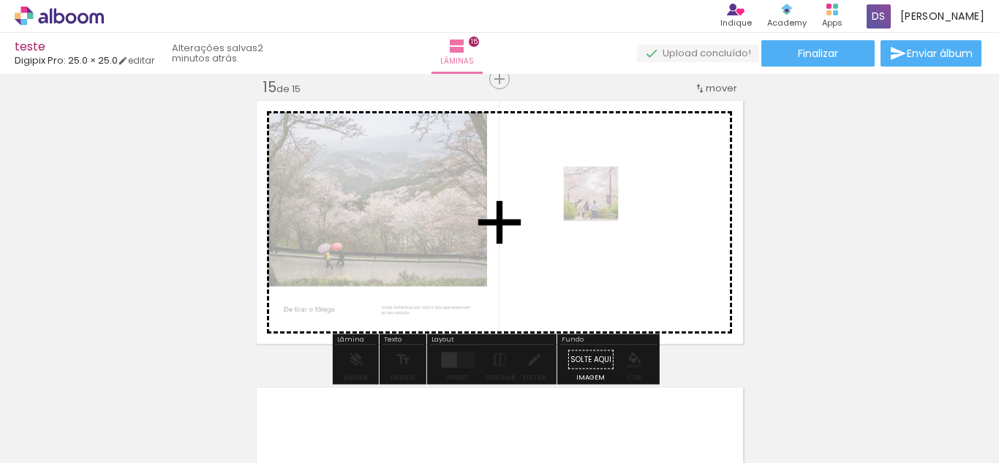
drag, startPoint x: 455, startPoint y: 418, endPoint x: 602, endPoint y: 205, distance: 259.2
click at [602, 205] on quentale-workspace at bounding box center [499, 231] width 999 height 463
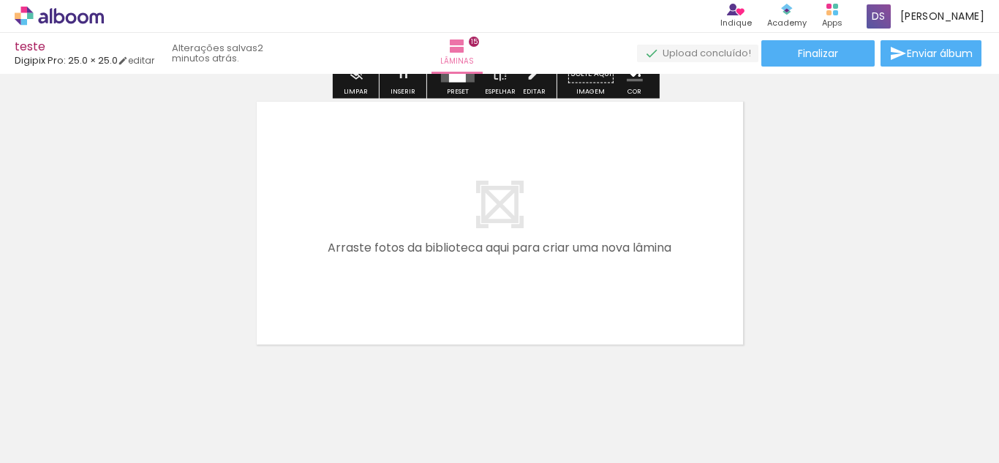
scroll to position [4324, 0]
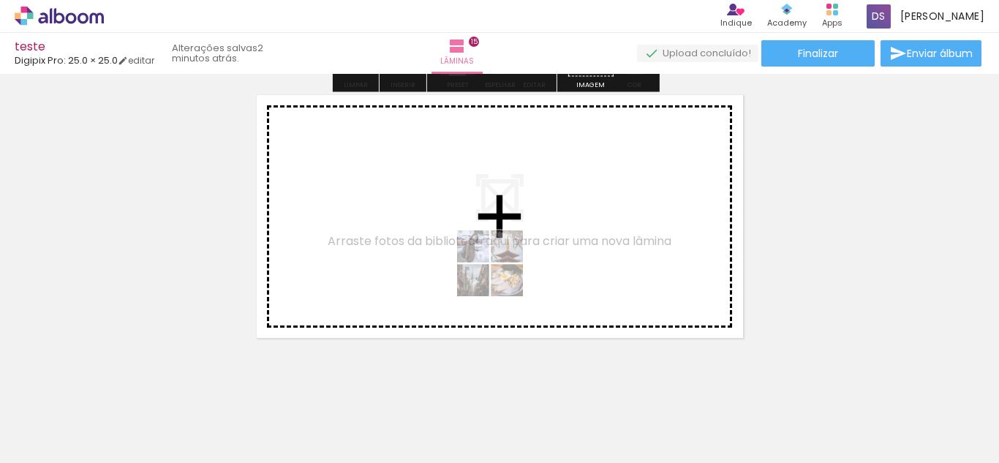
drag, startPoint x: 531, startPoint y: 429, endPoint x: 499, endPoint y: 232, distance: 199.9
click at [499, 232] on quentale-workspace at bounding box center [499, 231] width 999 height 463
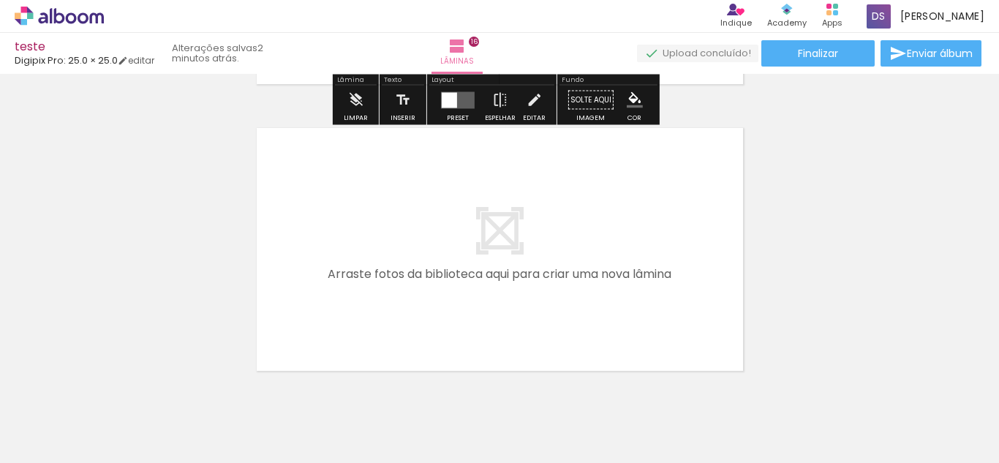
scroll to position [4611, 0]
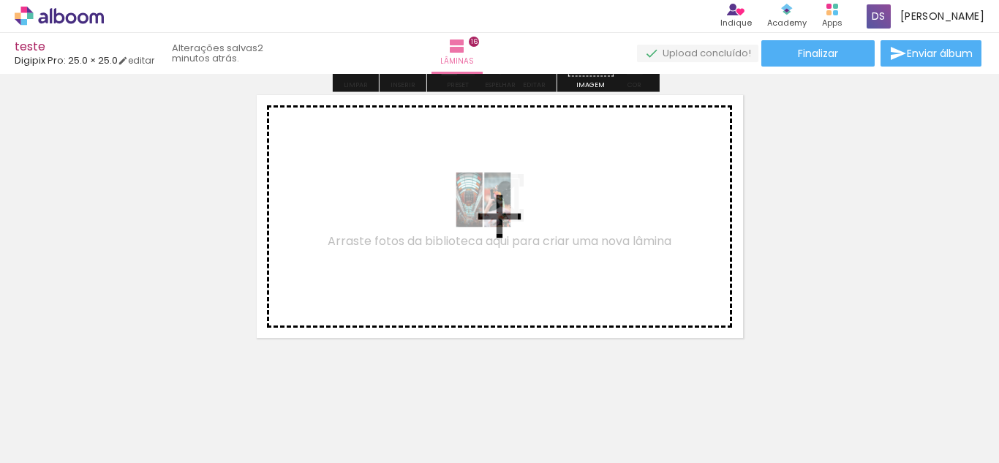
drag, startPoint x: 602, startPoint y: 445, endPoint x: 494, endPoint y: 207, distance: 262.1
click at [494, 207] on quentale-workspace at bounding box center [499, 231] width 999 height 463
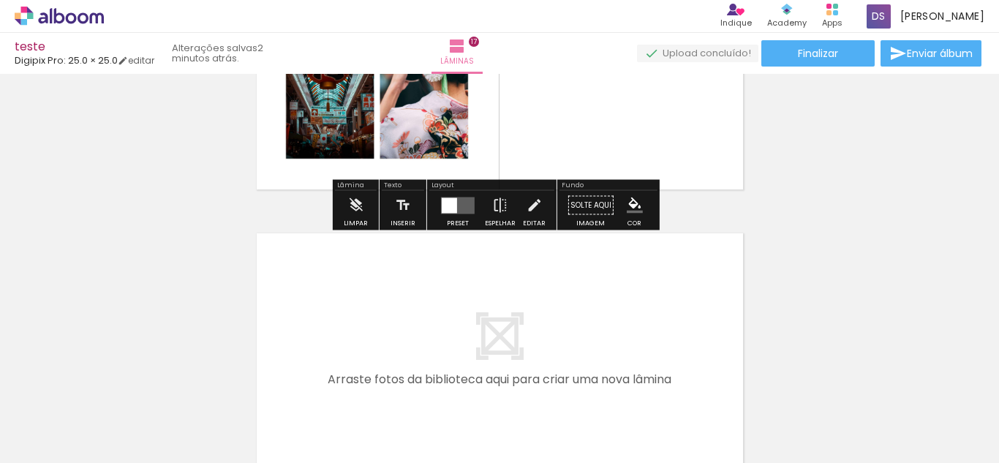
scroll to position [4897, 0]
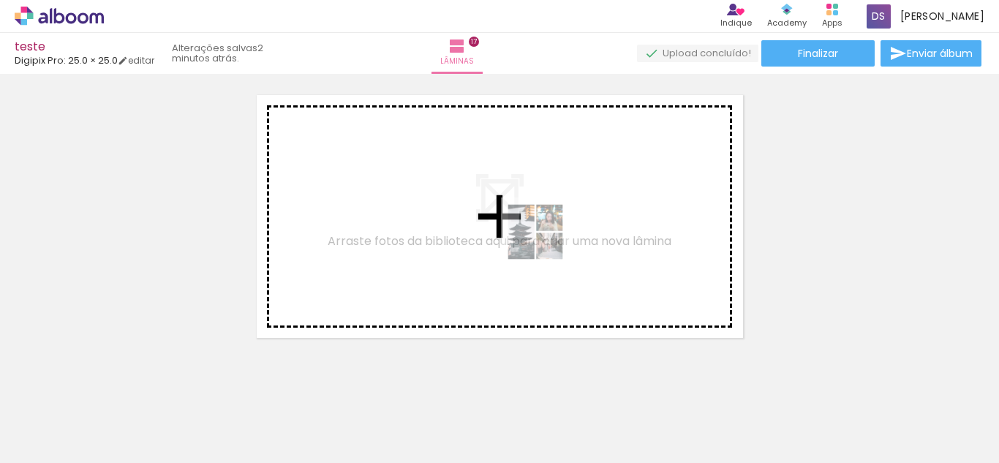
drag, startPoint x: 705, startPoint y: 439, endPoint x: 543, endPoint y: 241, distance: 255.1
click at [543, 241] on quentale-workspace at bounding box center [499, 231] width 999 height 463
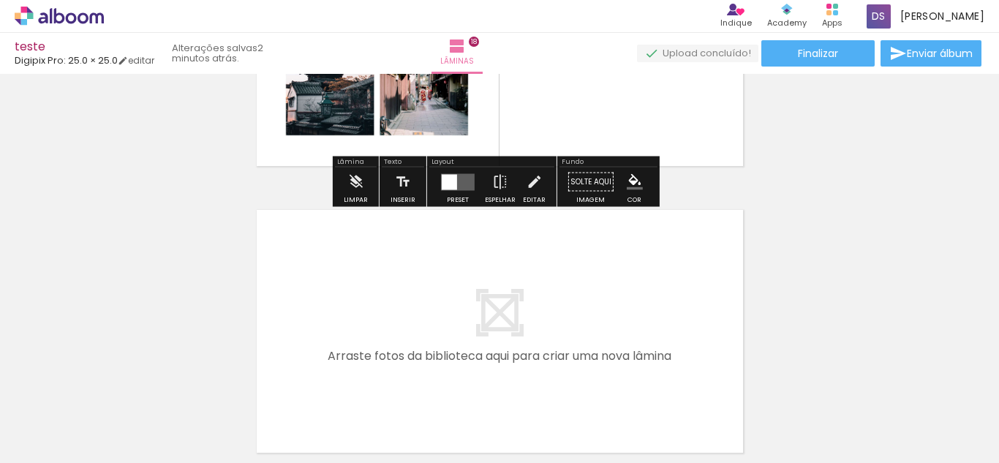
scroll to position [5111, 0]
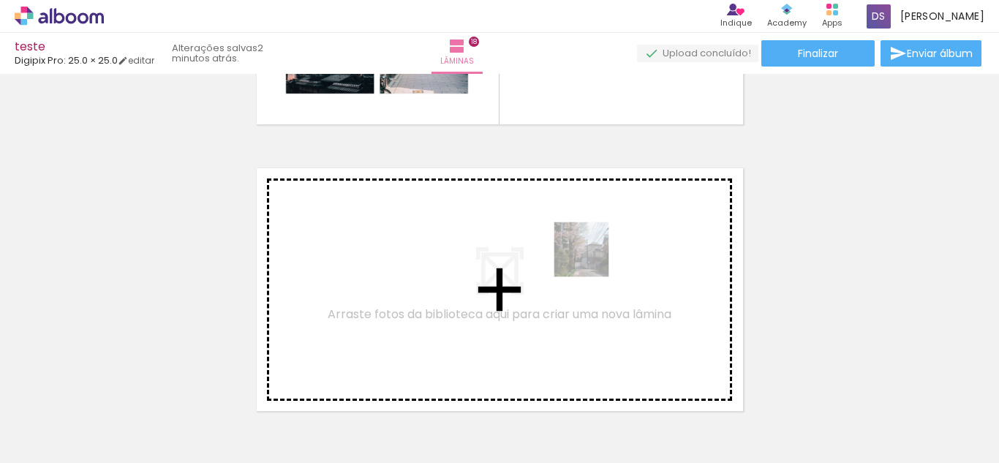
drag, startPoint x: 740, startPoint y: 393, endPoint x: 592, endPoint y: 260, distance: 198.3
click at [592, 260] on quentale-workspace at bounding box center [499, 231] width 999 height 463
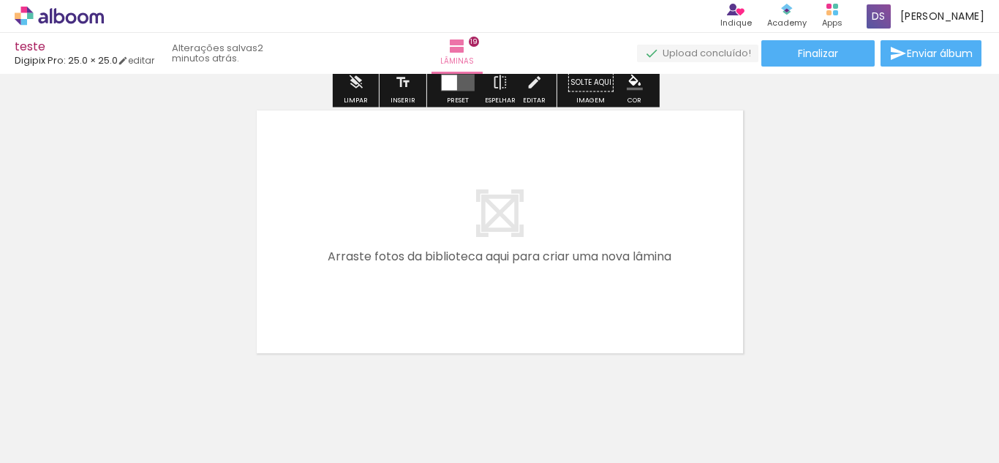
scroll to position [5471, 0]
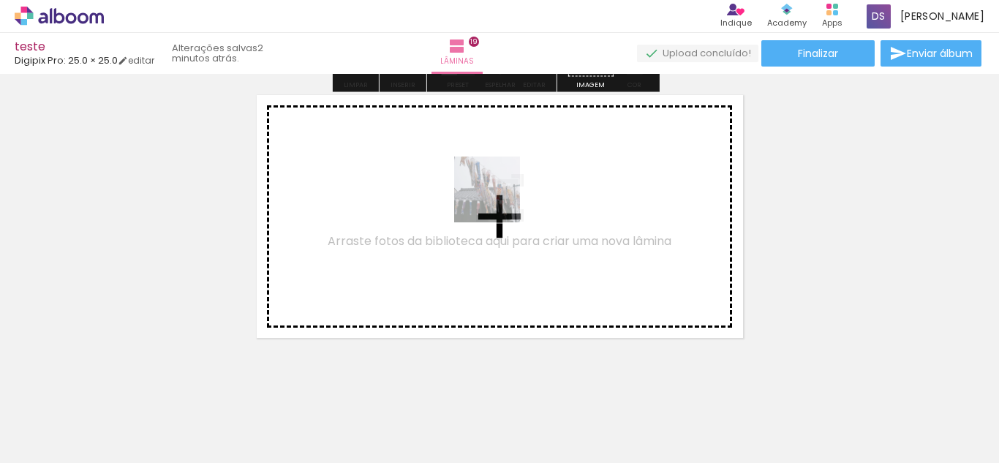
drag, startPoint x: 851, startPoint y: 404, endPoint x: 496, endPoint y: 200, distance: 409.1
click at [496, 200] on quentale-workspace at bounding box center [499, 231] width 999 height 463
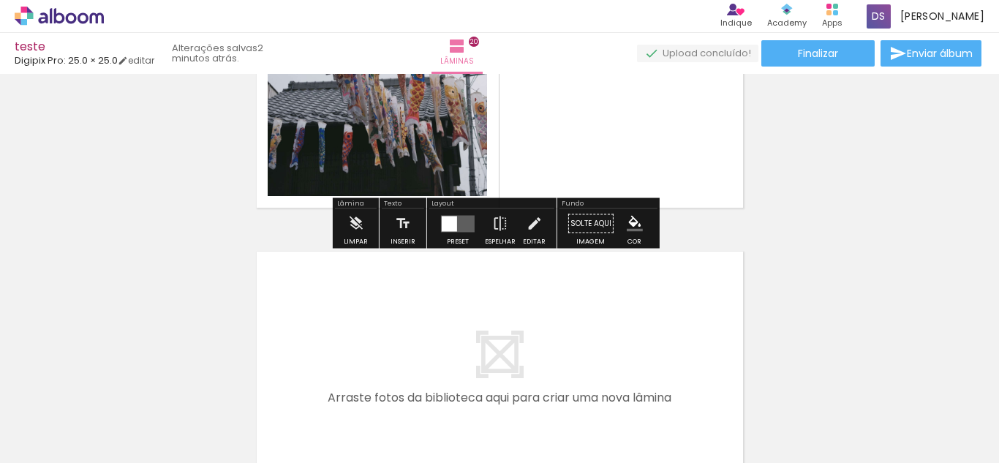
scroll to position [5684, 0]
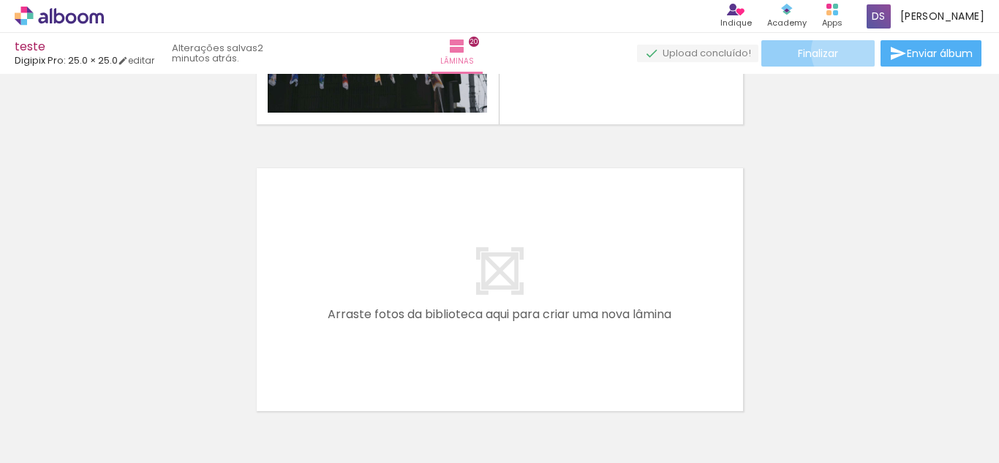
click at [842, 51] on paper-button "Finalizar" at bounding box center [817, 53] width 113 height 26
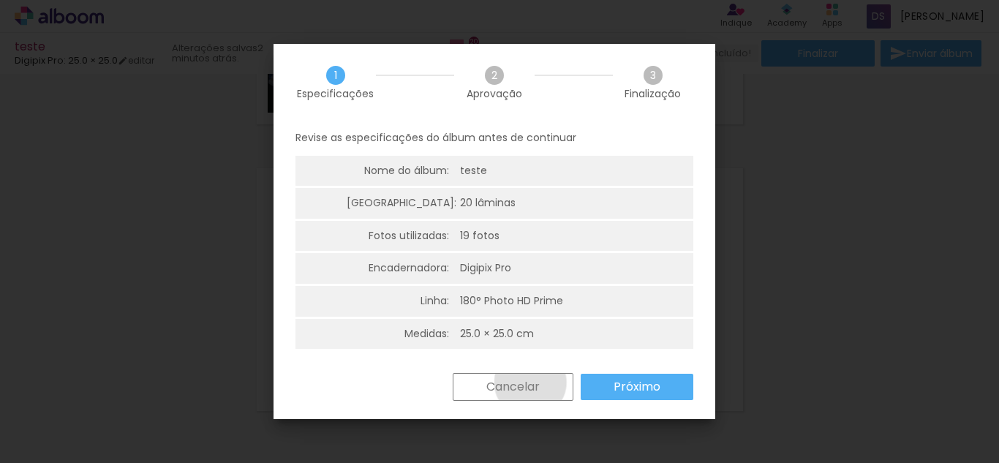
click at [0, 0] on slot "Cancelar" at bounding box center [0, 0] width 0 height 0
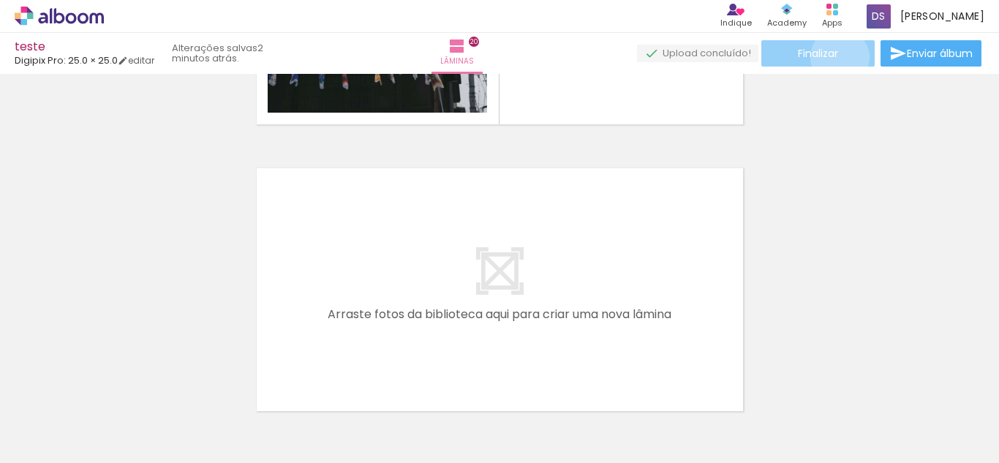
click at [834, 57] on paper-button "Finalizar" at bounding box center [817, 53] width 113 height 26
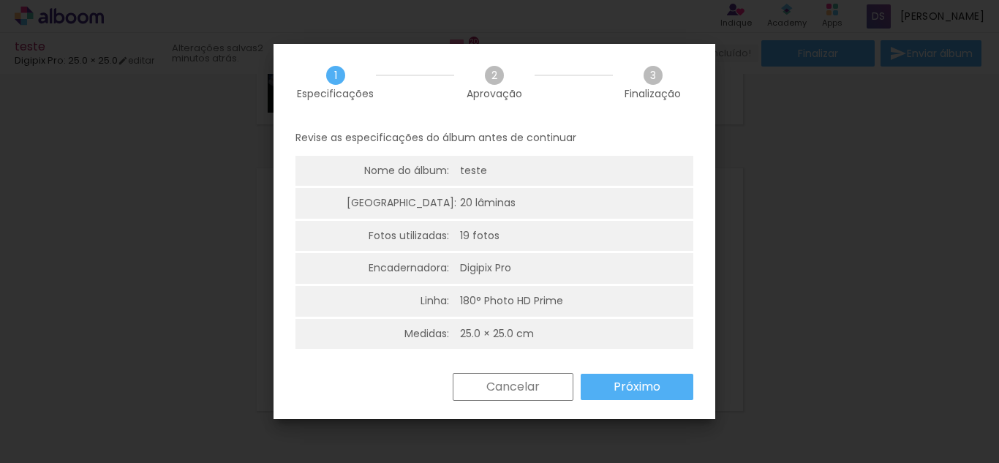
click at [0, 0] on slot "Próximo" at bounding box center [0, 0] width 0 height 0
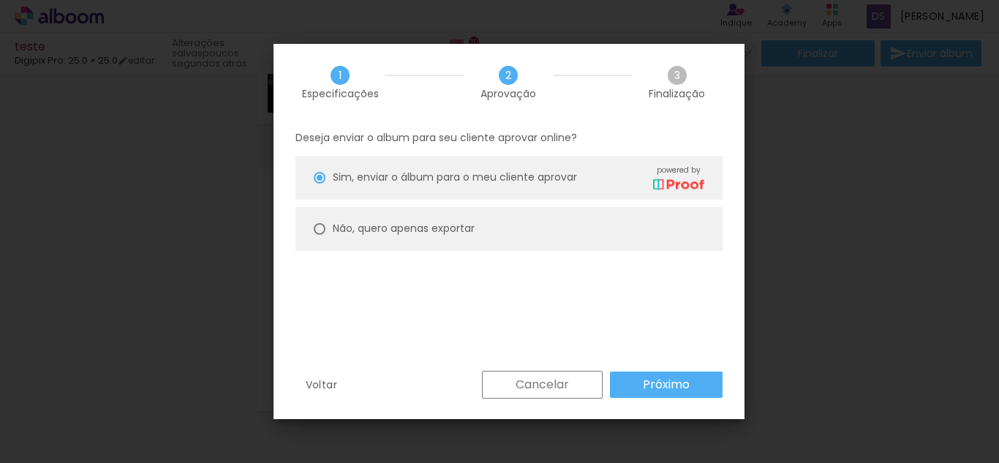
click at [0, 0] on slot "Não, quero apenas exportar" at bounding box center [0, 0] width 0 height 0
type paper-radio-button "on"
click at [0, 0] on slot "Próximo" at bounding box center [0, 0] width 0 height 0
type input "Alta, 300 DPI"
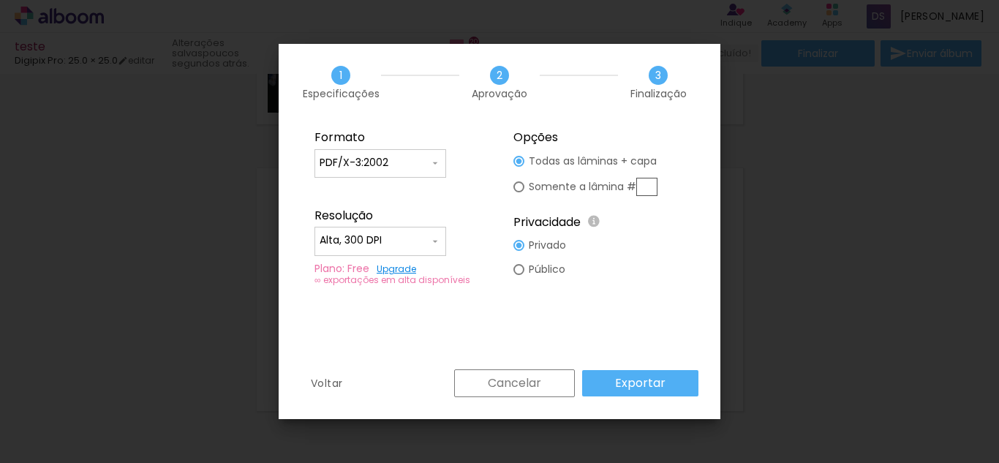
click at [431, 163] on iron-icon at bounding box center [435, 163] width 12 height 12
click at [423, 211] on paper-item "PDF/X-3:2002" at bounding box center [380, 219] width 132 height 29
click at [613, 385] on paper-button "Exportar" at bounding box center [640, 383] width 116 height 26
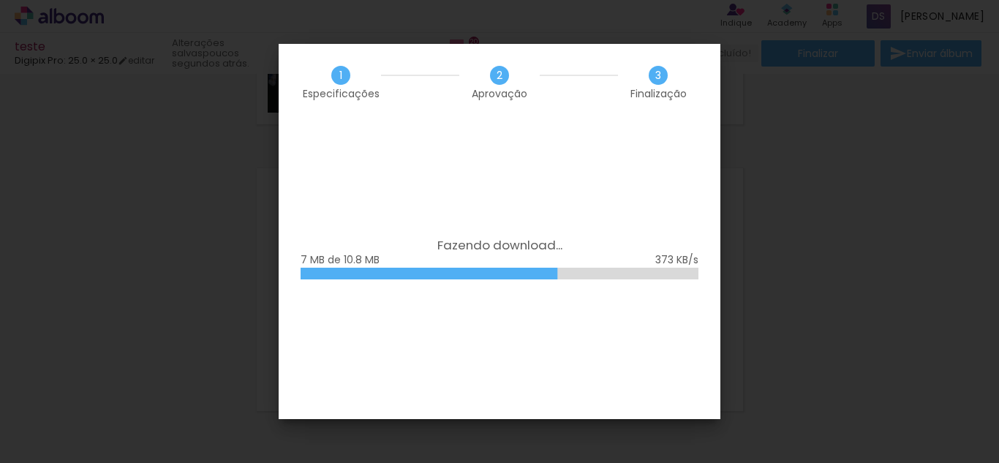
scroll to position [0, 927]
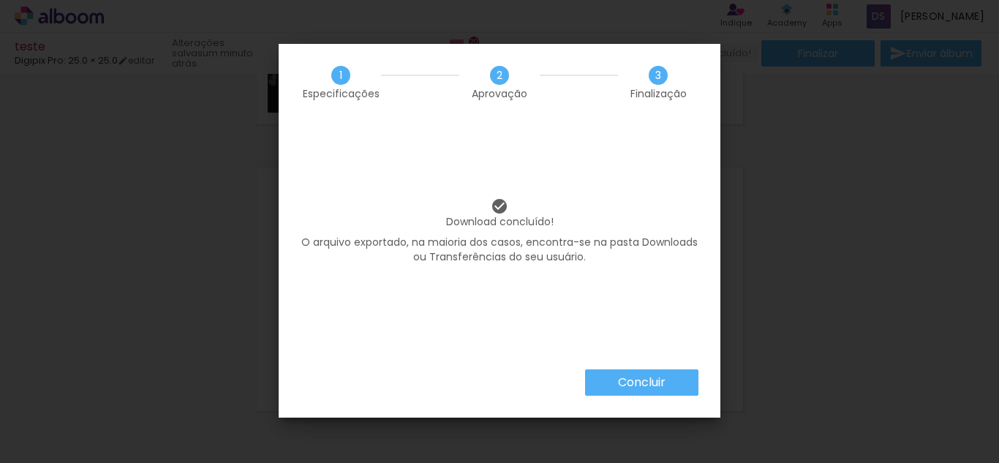
click at [0, 0] on slot "Concluir" at bounding box center [0, 0] width 0 height 0
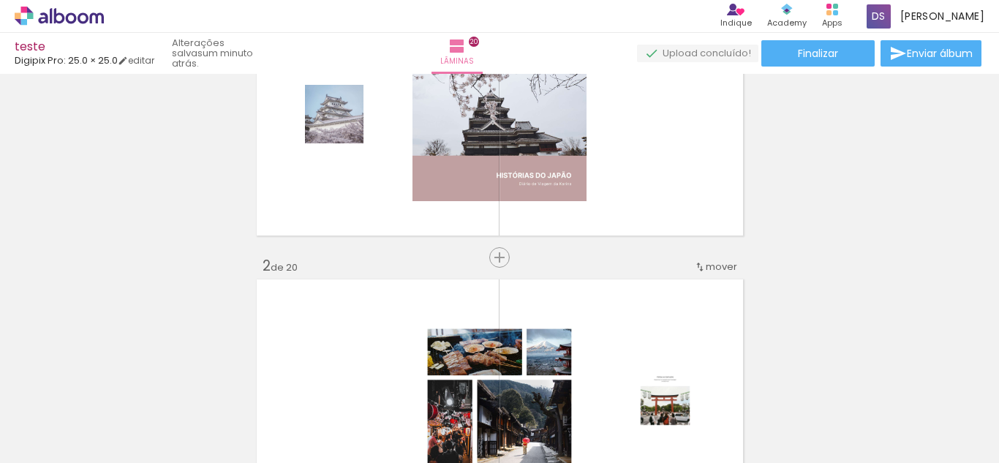
scroll to position [0, 0]
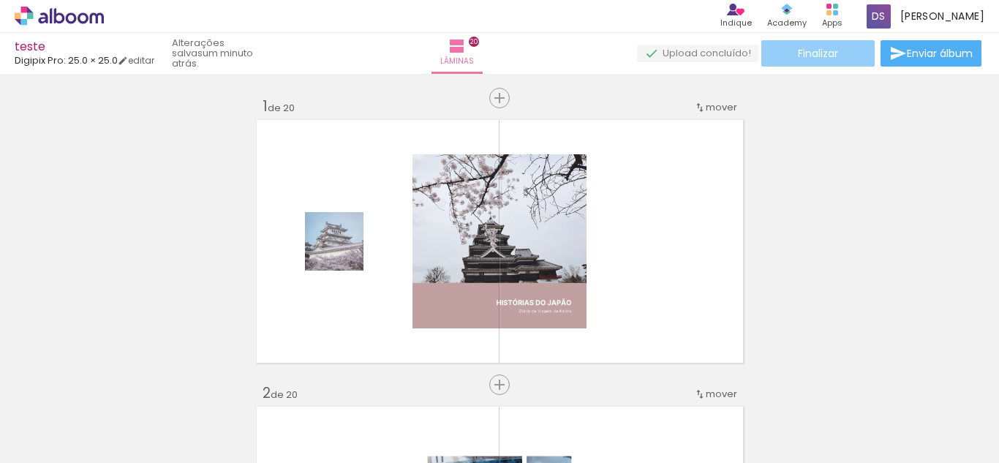
click at [853, 57] on paper-button "Finalizar" at bounding box center [817, 53] width 113 height 26
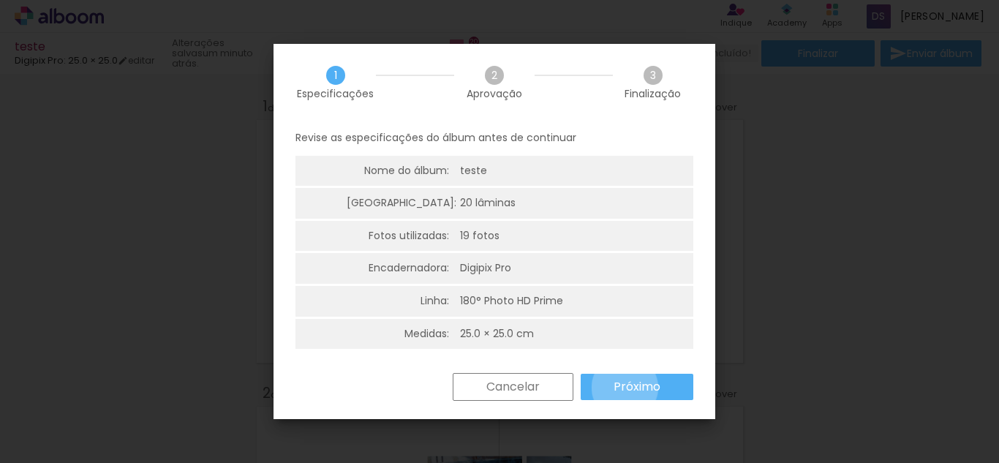
click at [0, 0] on slot "Próximo" at bounding box center [0, 0] width 0 height 0
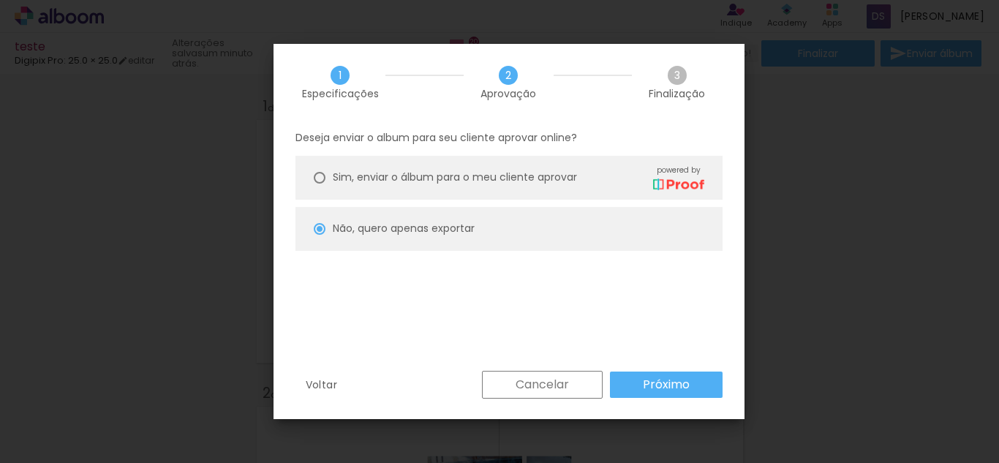
click at [630, 385] on paper-button "Próximo" at bounding box center [666, 384] width 113 height 26
type input "Alta, 300 DPI"
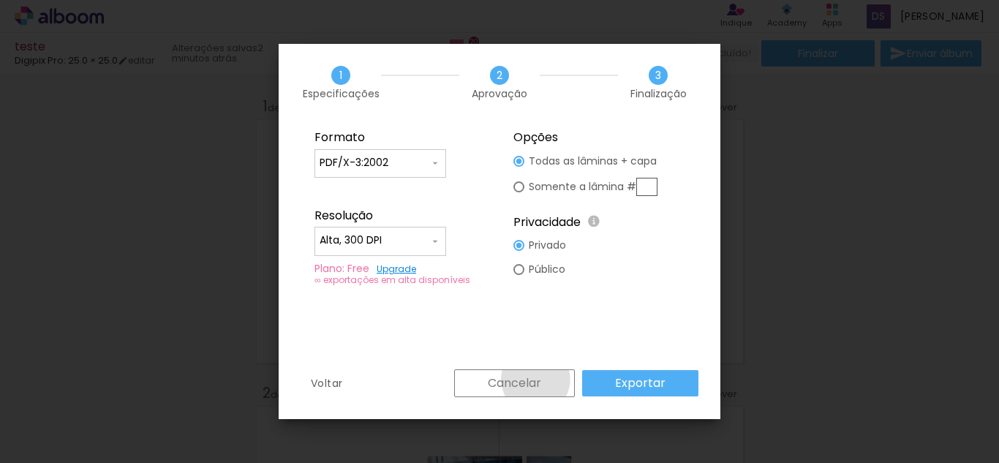
click at [0, 0] on slot "Cancelar" at bounding box center [0, 0] width 0 height 0
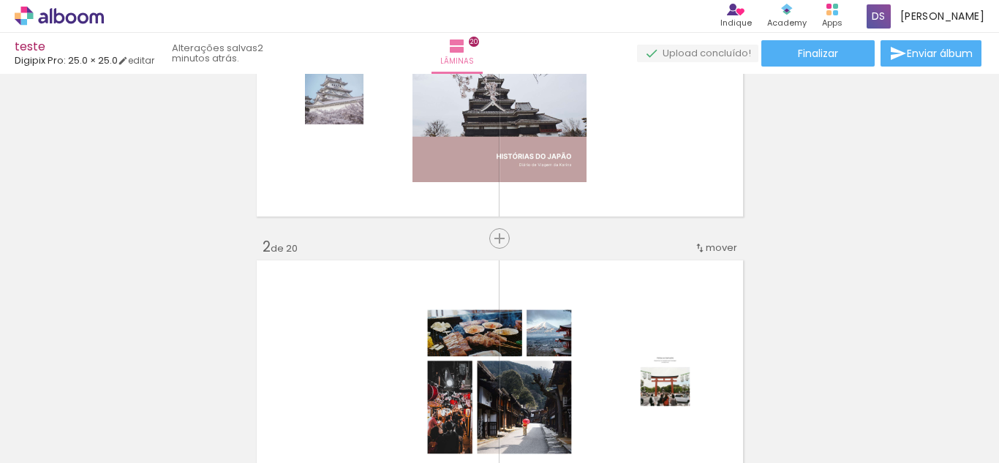
scroll to position [0, 927]
click at [66, 416] on input "Todas as fotos" at bounding box center [41, 418] width 56 height 12
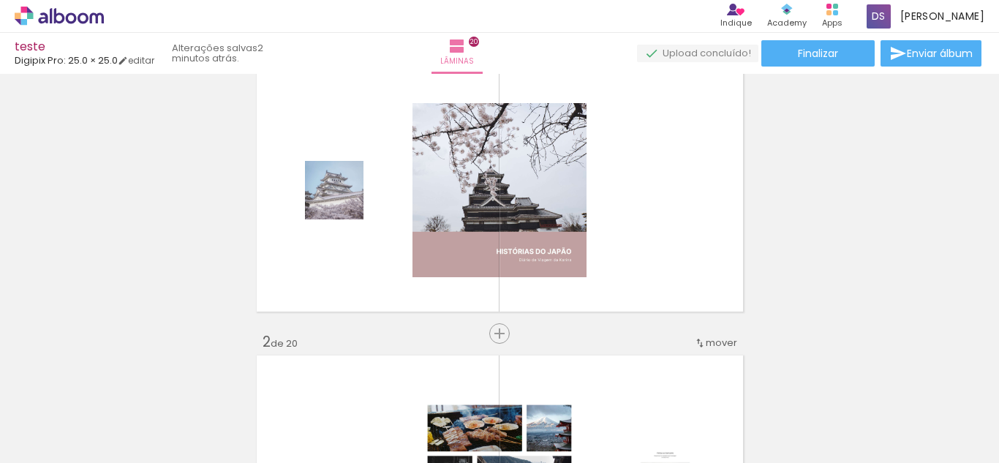
scroll to position [0, 0]
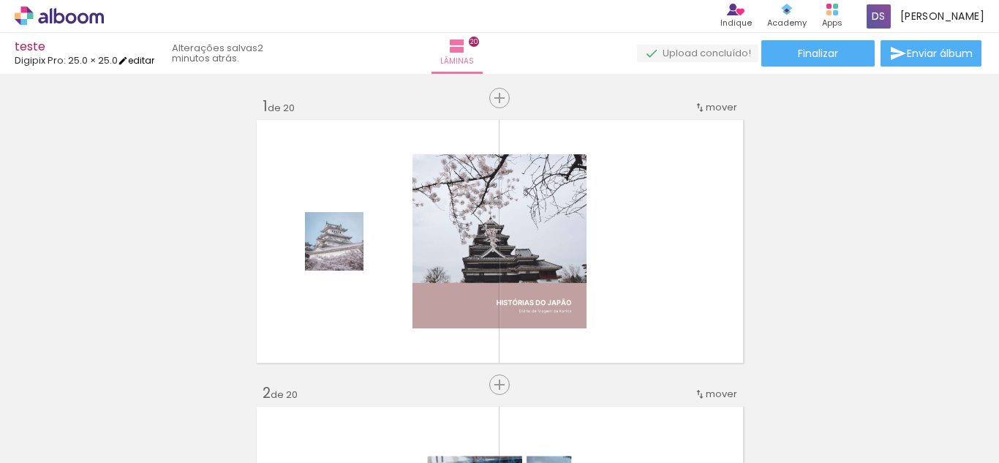
click at [139, 62] on link "editar" at bounding box center [136, 60] width 37 height 12
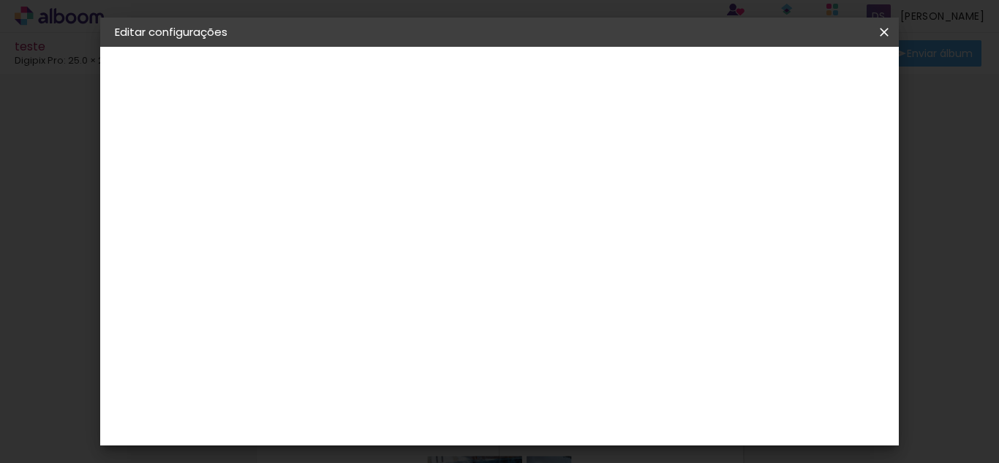
click at [76, 162] on iron-overlay-backdrop at bounding box center [499, 231] width 999 height 463
click at [971, 230] on iron-overlay-backdrop at bounding box center [499, 231] width 999 height 463
click at [0, 0] on slot "Voltar" at bounding box center [0, 0] width 0 height 0
click at [881, 29] on iron-icon at bounding box center [884, 32] width 18 height 15
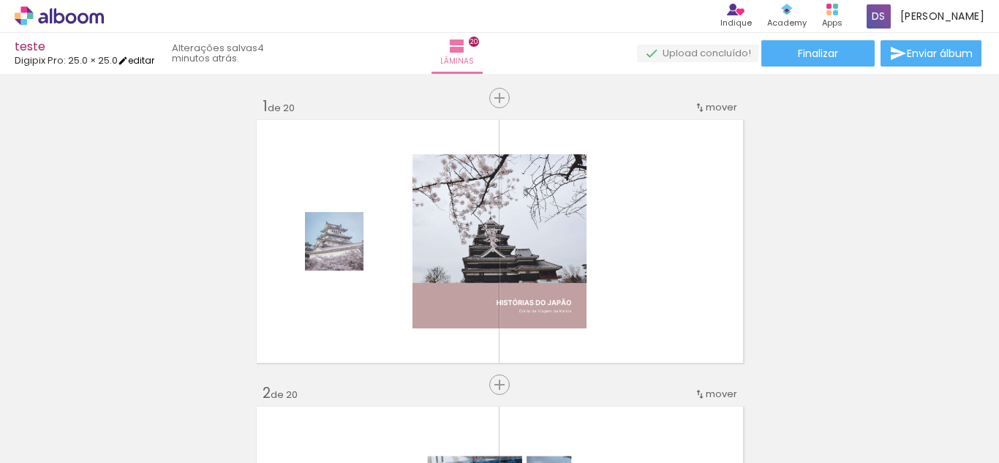
click at [141, 56] on link "editar" at bounding box center [136, 60] width 37 height 12
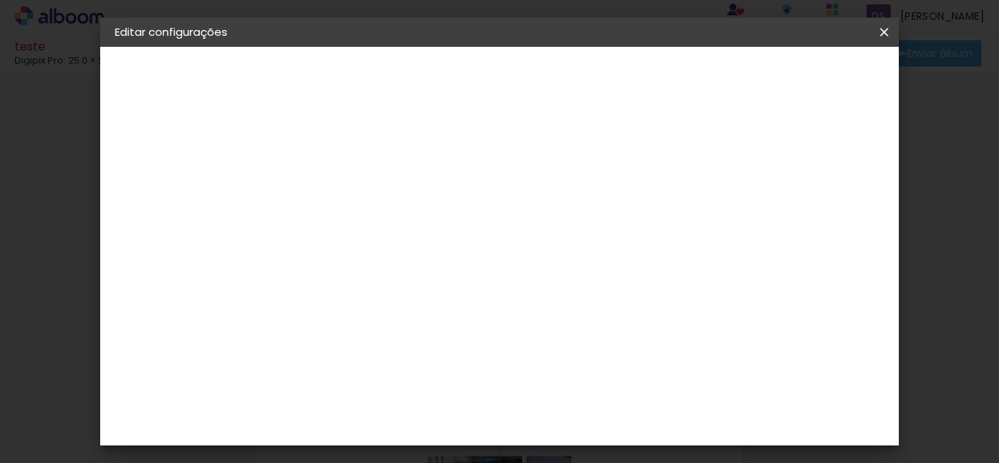
click at [192, 152] on div "2. Especificações" at bounding box center [195, 150] width 160 height 18
click at [177, 182] on div "Digipix Pro" at bounding box center [162, 180] width 32 height 20
click at [43, 230] on iron-overlay-backdrop at bounding box center [499, 231] width 999 height 463
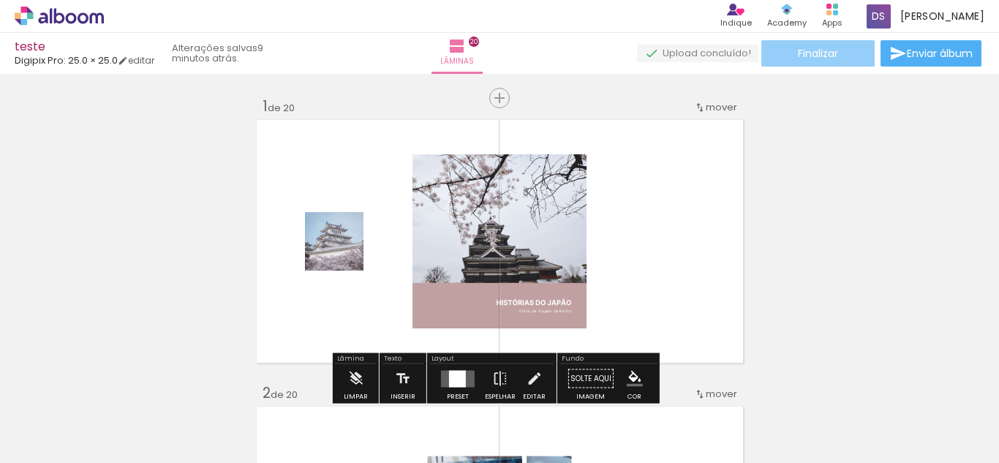
click at [847, 50] on paper-button "Finalizar" at bounding box center [817, 53] width 113 height 26
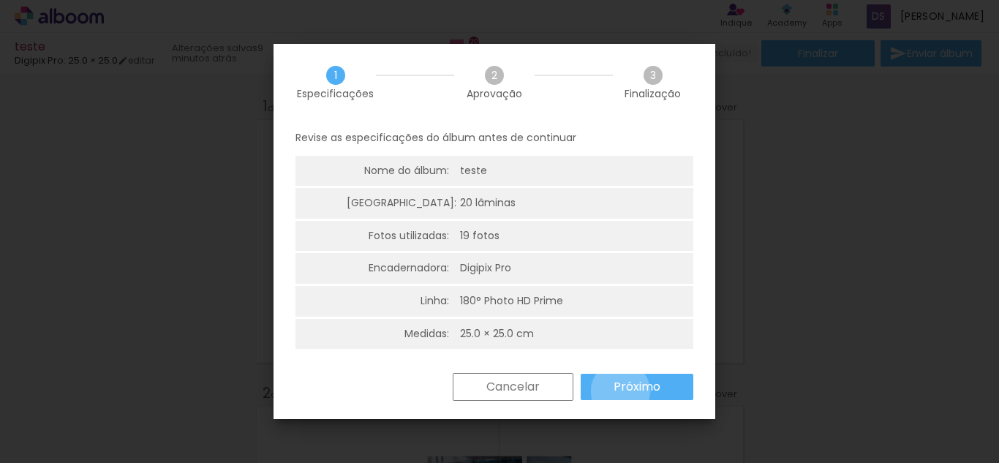
click at [0, 0] on slot "Próximo" at bounding box center [0, 0] width 0 height 0
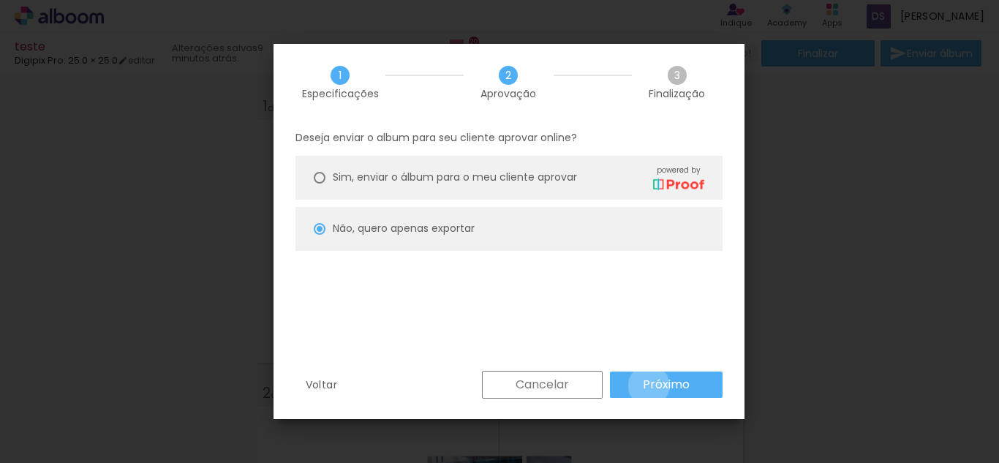
click at [0, 0] on slot "Próximo" at bounding box center [0, 0] width 0 height 0
type input "Alta, 300 DPI"
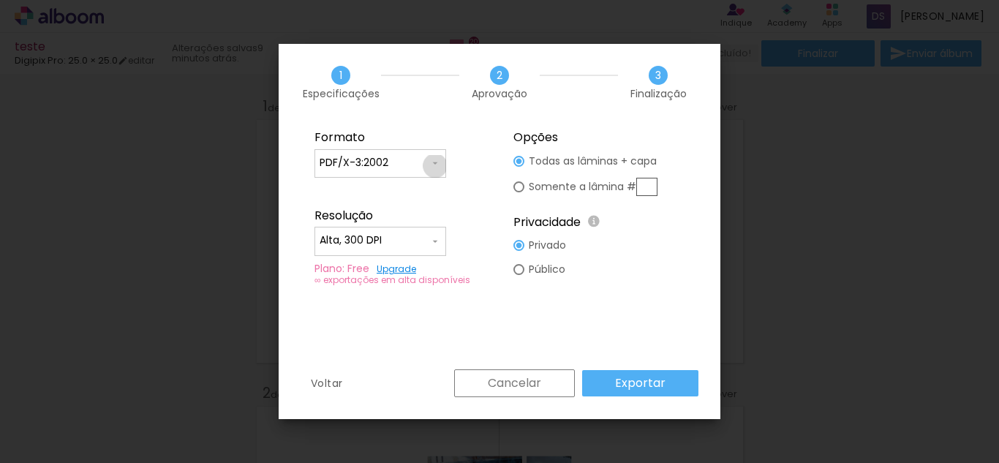
click at [435, 166] on iron-icon at bounding box center [435, 163] width 12 height 12
click at [464, 210] on div "Resolução" at bounding box center [399, 215] width 171 height 15
drag, startPoint x: 401, startPoint y: 162, endPoint x: 317, endPoint y: 170, distance: 84.4
click at [317, 170] on paper-input-container "PDF/X-3:2002" at bounding box center [380, 163] width 132 height 29
click at [547, 371] on paper-button "Cancelar" at bounding box center [514, 383] width 121 height 28
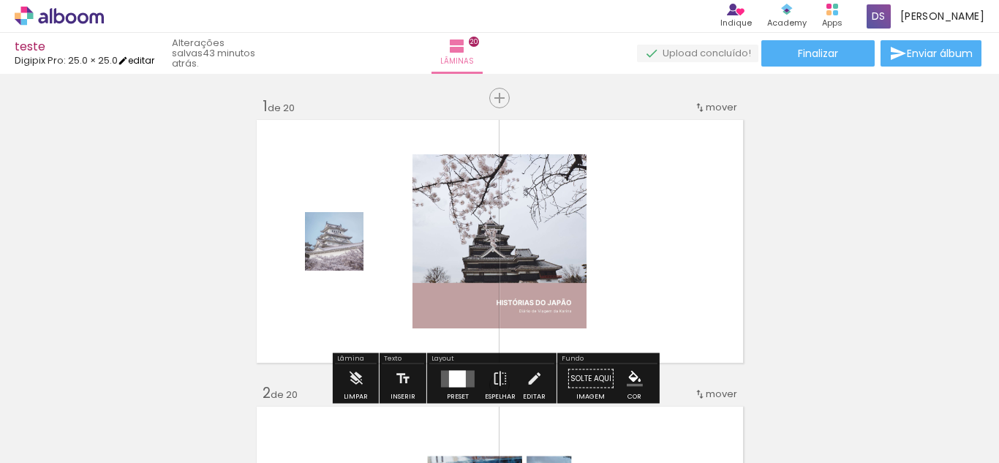
click at [138, 62] on link "editar" at bounding box center [136, 60] width 37 height 12
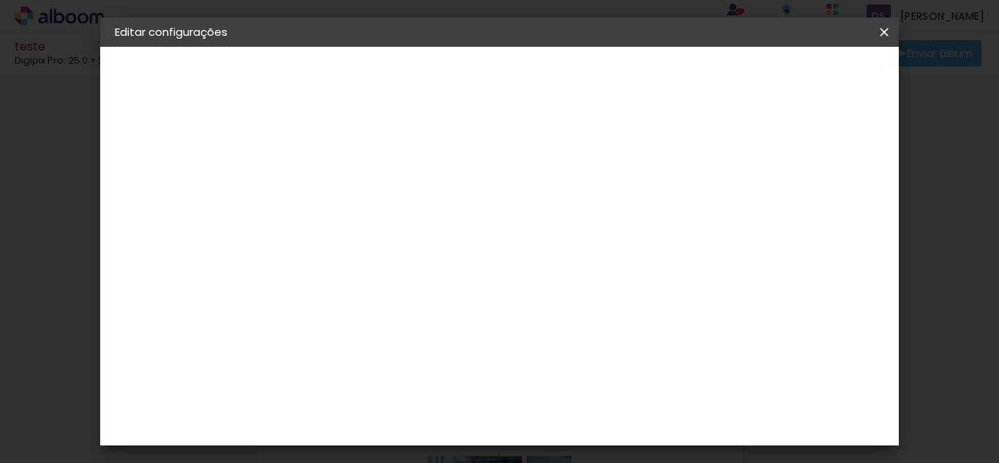
click at [36, 184] on iron-overlay-backdrop at bounding box center [499, 231] width 999 height 463
click at [882, 29] on iron-icon at bounding box center [884, 32] width 18 height 15
click at [883, 32] on iron-icon at bounding box center [884, 32] width 18 height 15
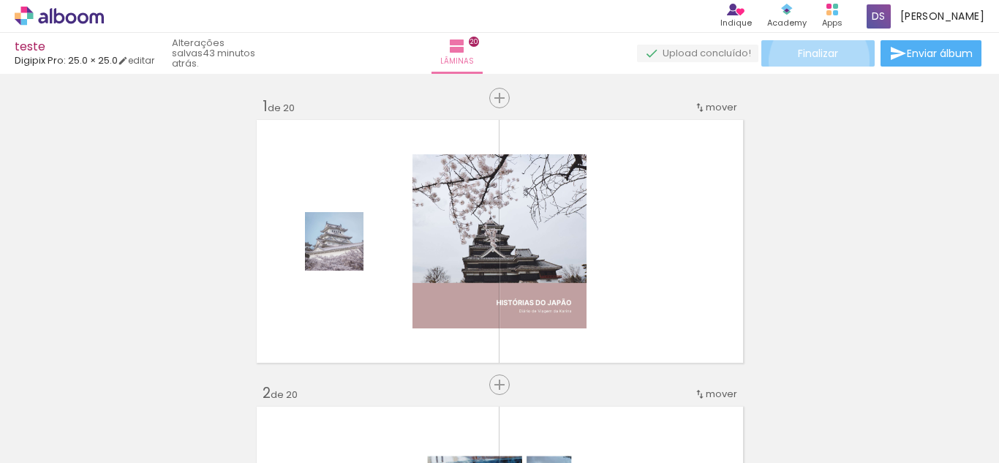
click at [814, 61] on paper-button "Finalizar" at bounding box center [817, 53] width 113 height 26
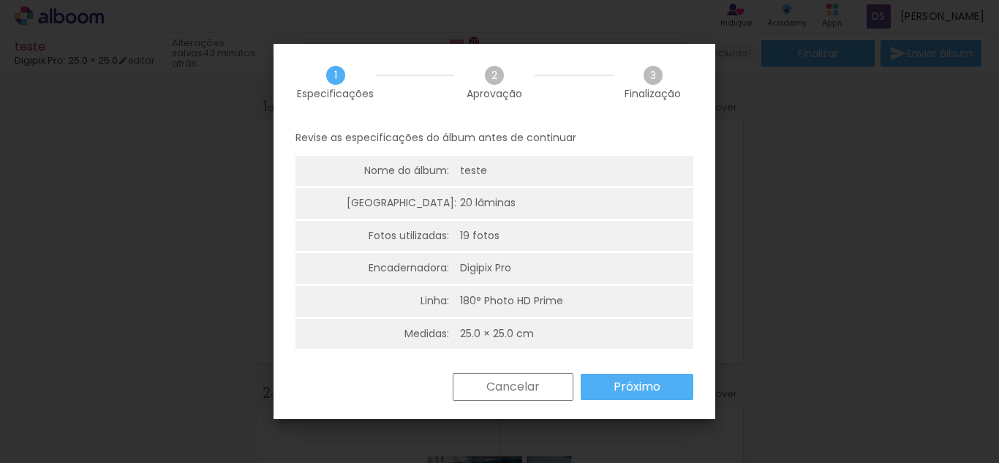
click at [494, 88] on span "Aprovação" at bounding box center [494, 93] width 56 height 10
click at [777, 211] on iron-overlay-backdrop at bounding box center [499, 231] width 999 height 463
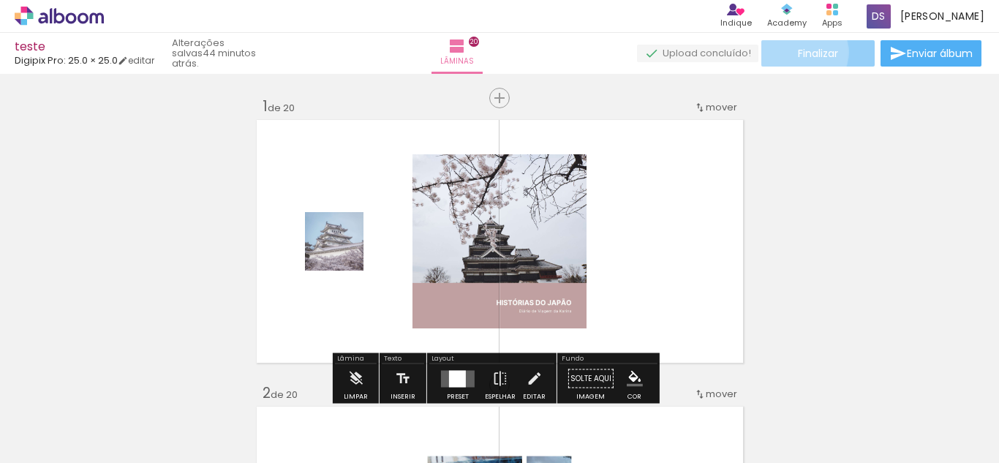
click at [790, 52] on paper-button "Finalizar" at bounding box center [817, 53] width 113 height 26
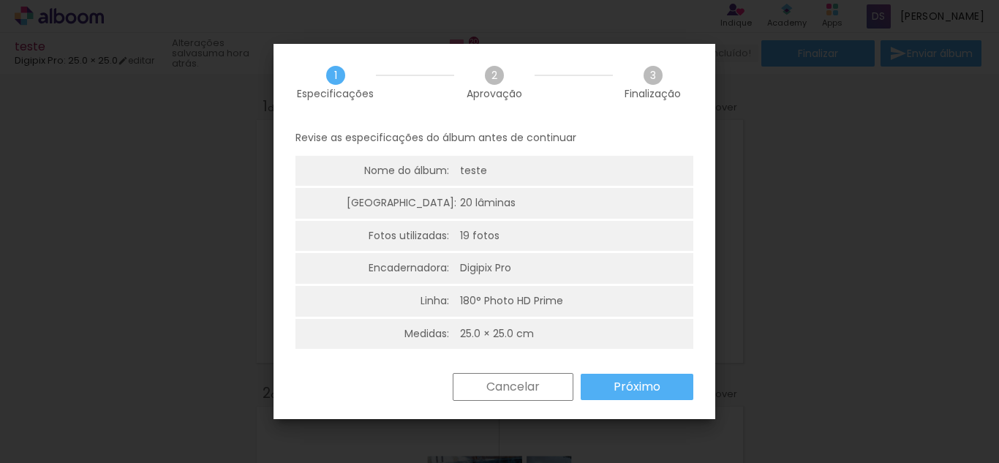
click at [0, 0] on slot "Cancelar" at bounding box center [0, 0] width 0 height 0
